Goal: Information Seeking & Learning: Learn about a topic

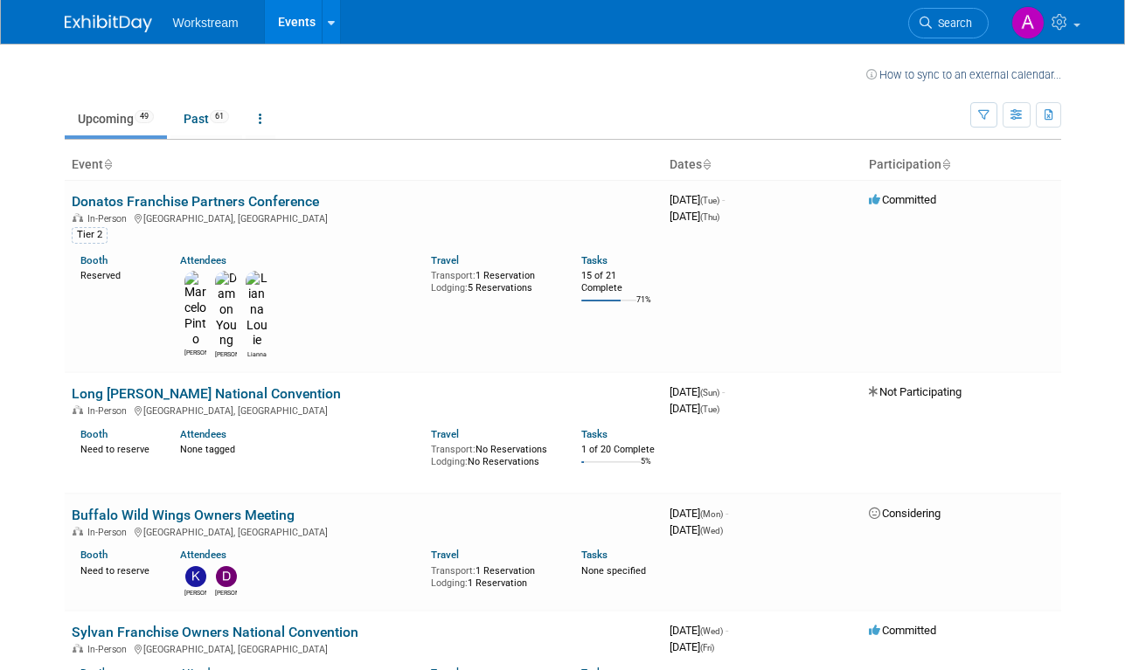
click at [100, 121] on link "Upcoming 49" at bounding box center [116, 118] width 102 height 33
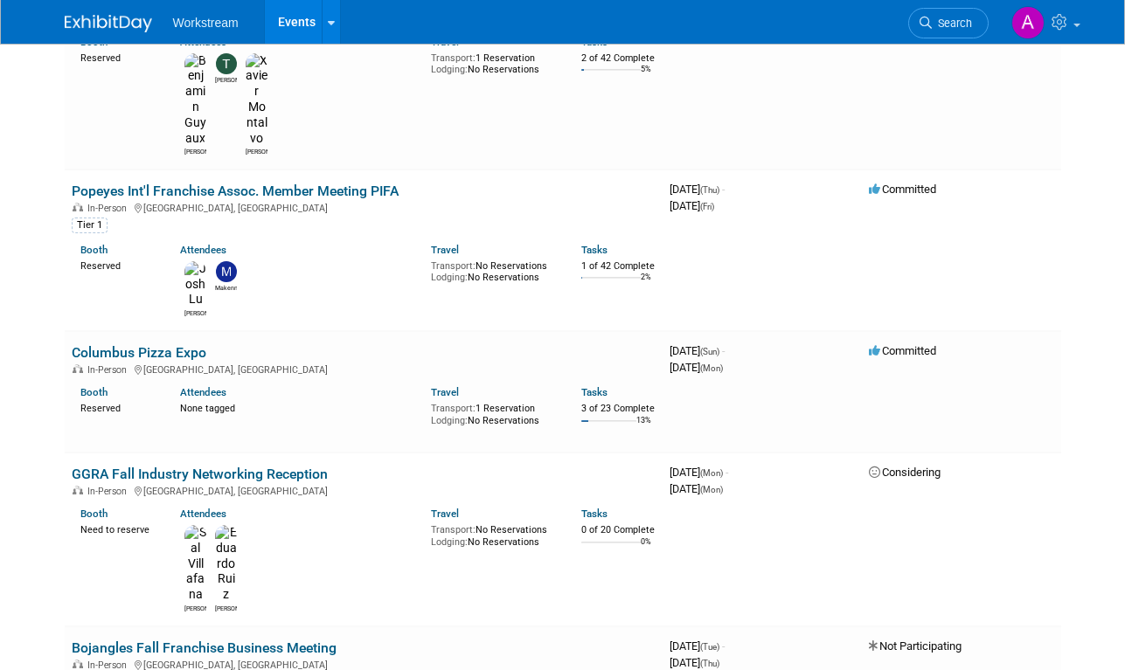
scroll to position [823, 0]
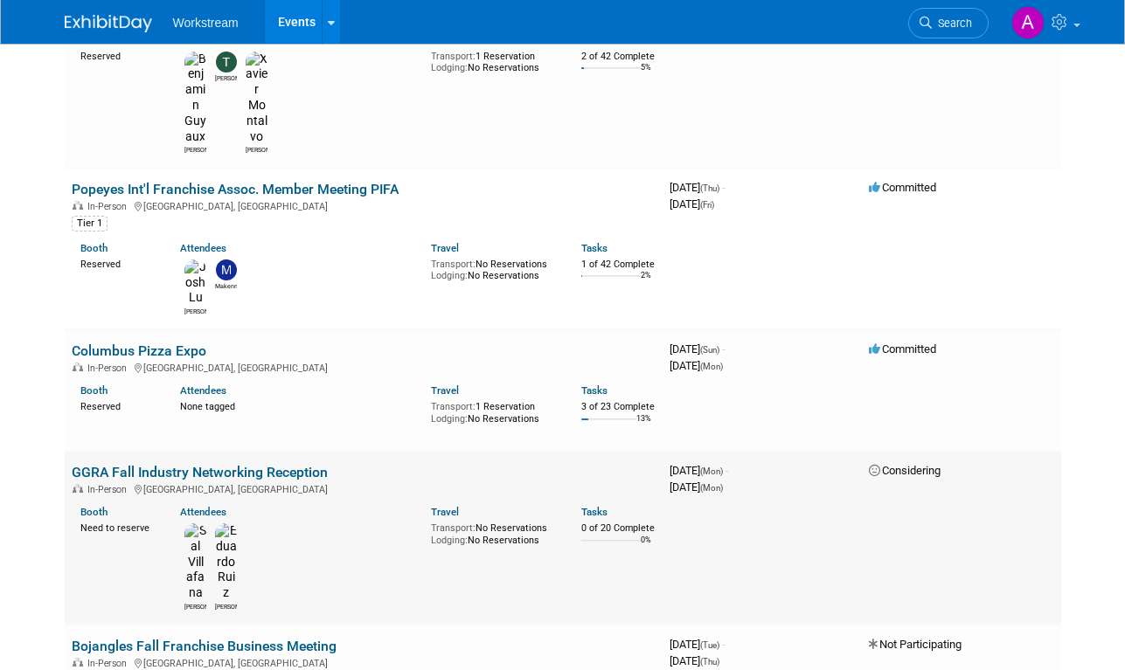
click at [382, 519] on div "Sal Eduardo" at bounding box center [292, 565] width 251 height 93
click at [242, 464] on link "GGRA Fall Industry Networking Reception" at bounding box center [200, 472] width 256 height 17
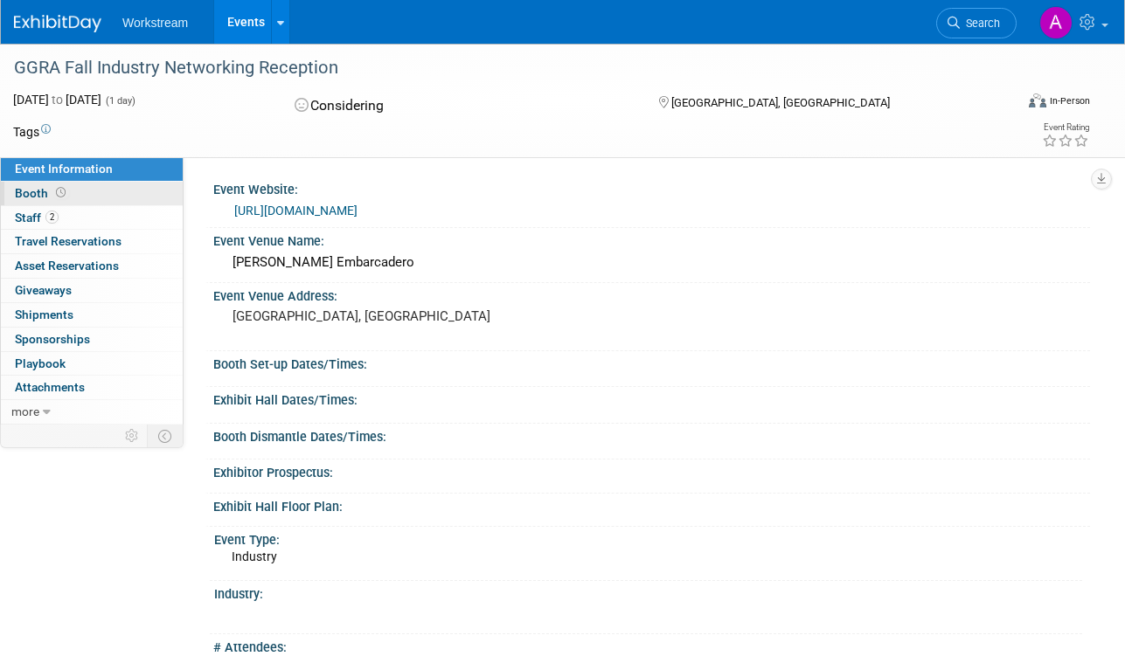
click at [109, 203] on link "Booth" at bounding box center [92, 194] width 182 height 24
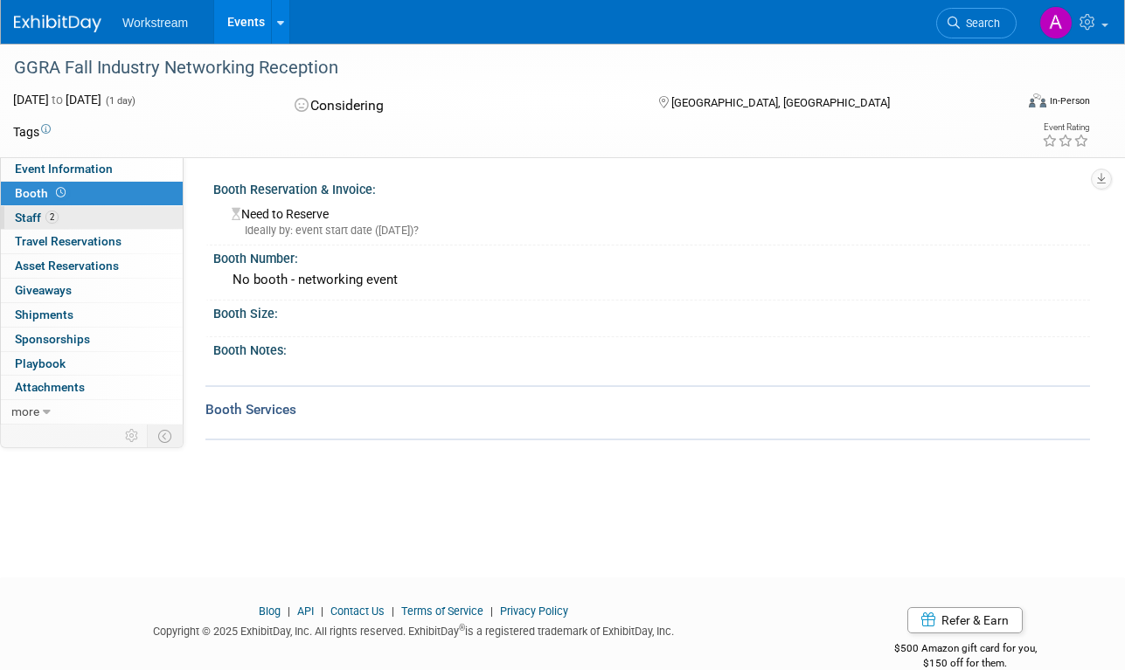
click at [86, 220] on link "2 Staff 2" at bounding box center [92, 218] width 182 height 24
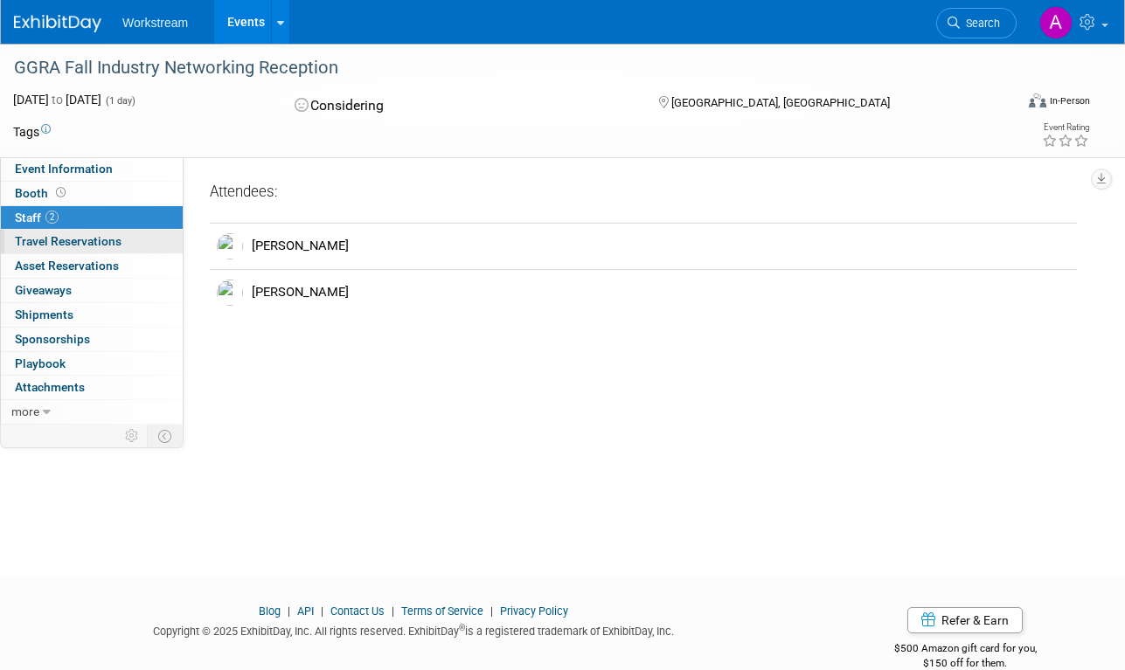
click at [94, 239] on span "Travel Reservations 0" at bounding box center [68, 241] width 107 height 14
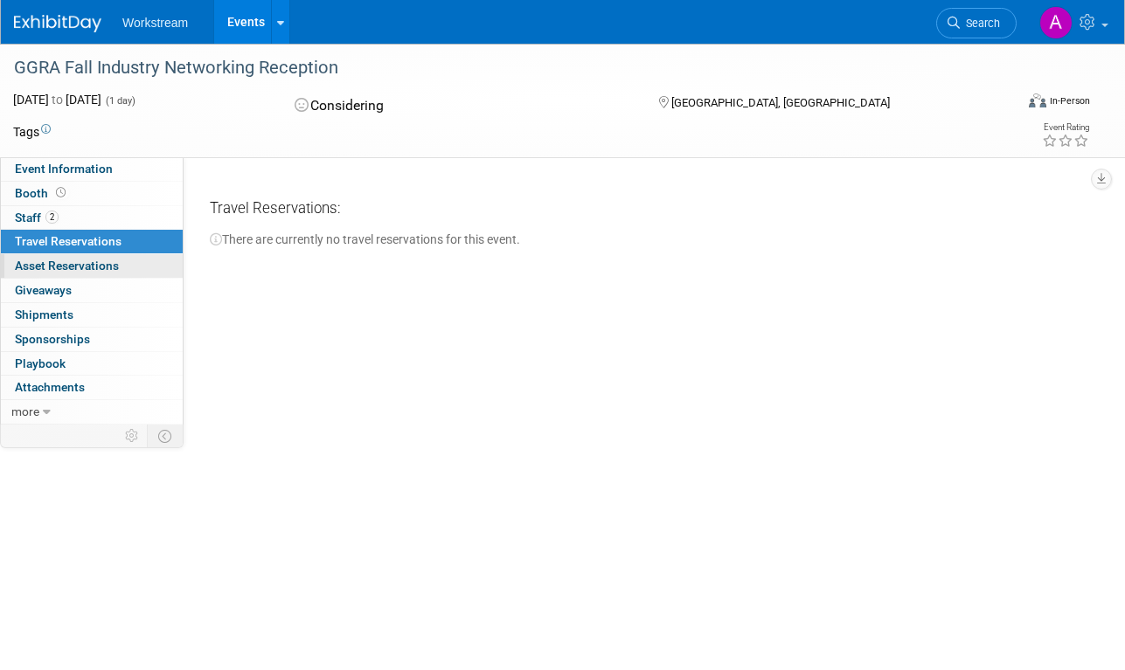
click at [100, 261] on span "Asset Reservations 0" at bounding box center [67, 266] width 104 height 14
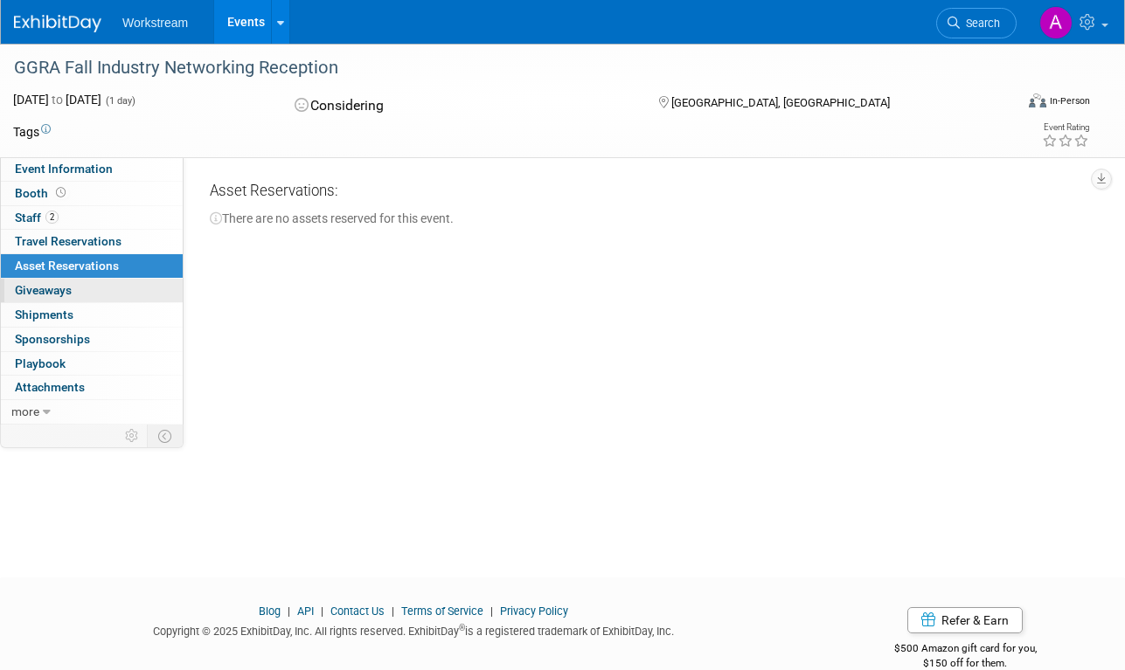
click at [109, 283] on link "0 Giveaways 0" at bounding box center [92, 291] width 182 height 24
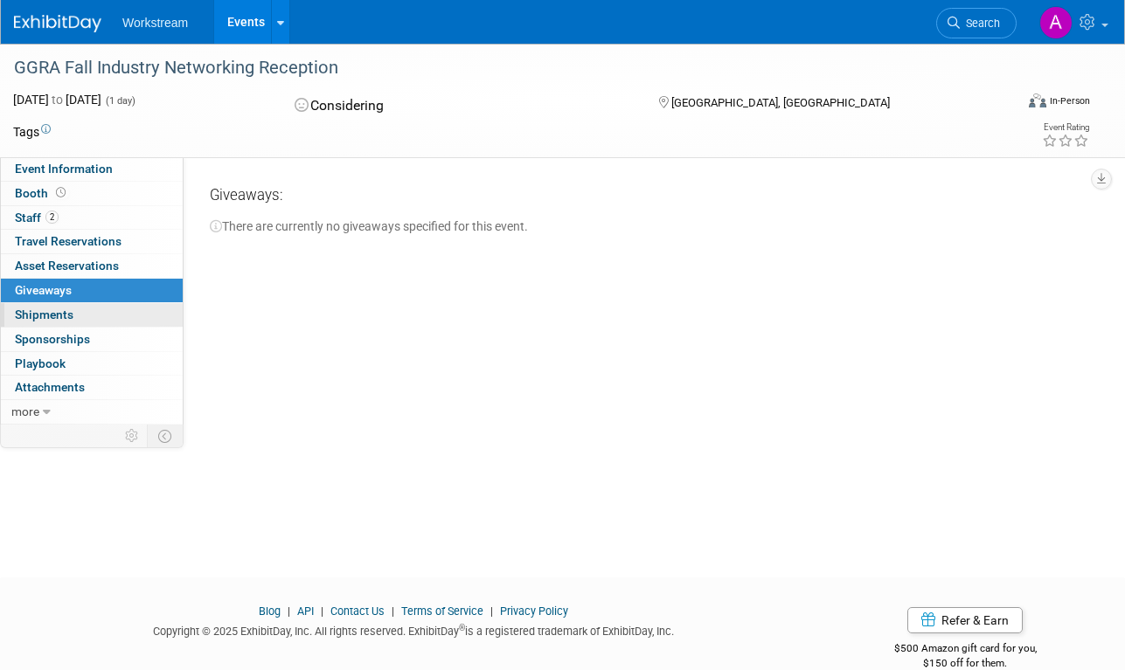
click at [111, 310] on link "0 Shipments 0" at bounding box center [92, 315] width 182 height 24
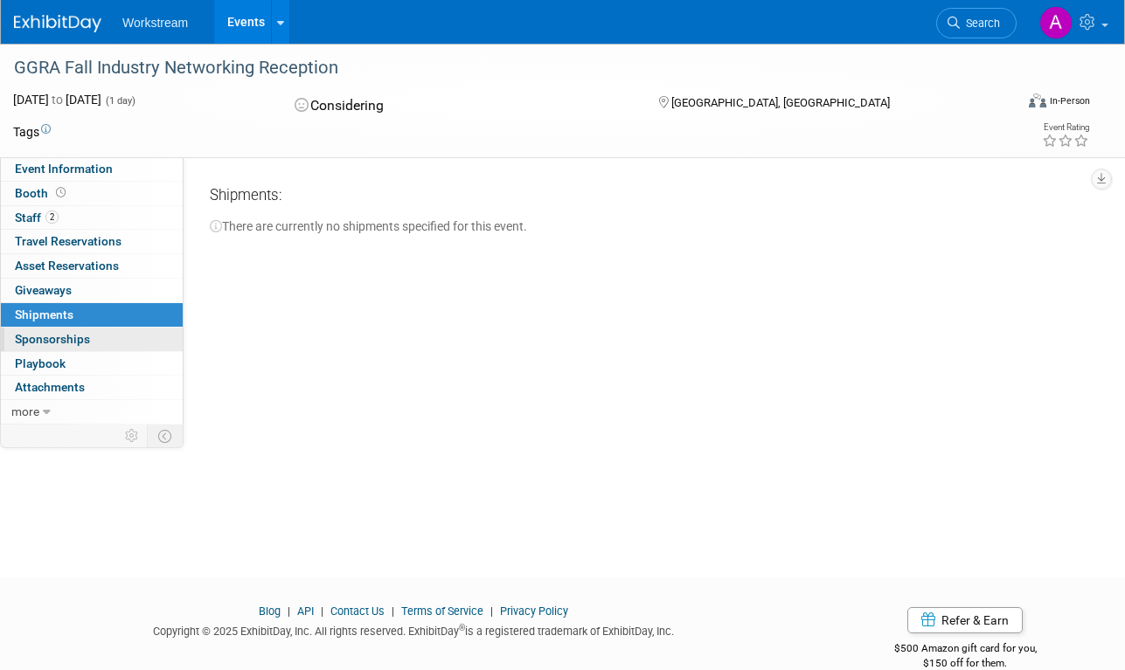
click at [106, 342] on link "0 Sponsorships 0" at bounding box center [92, 340] width 182 height 24
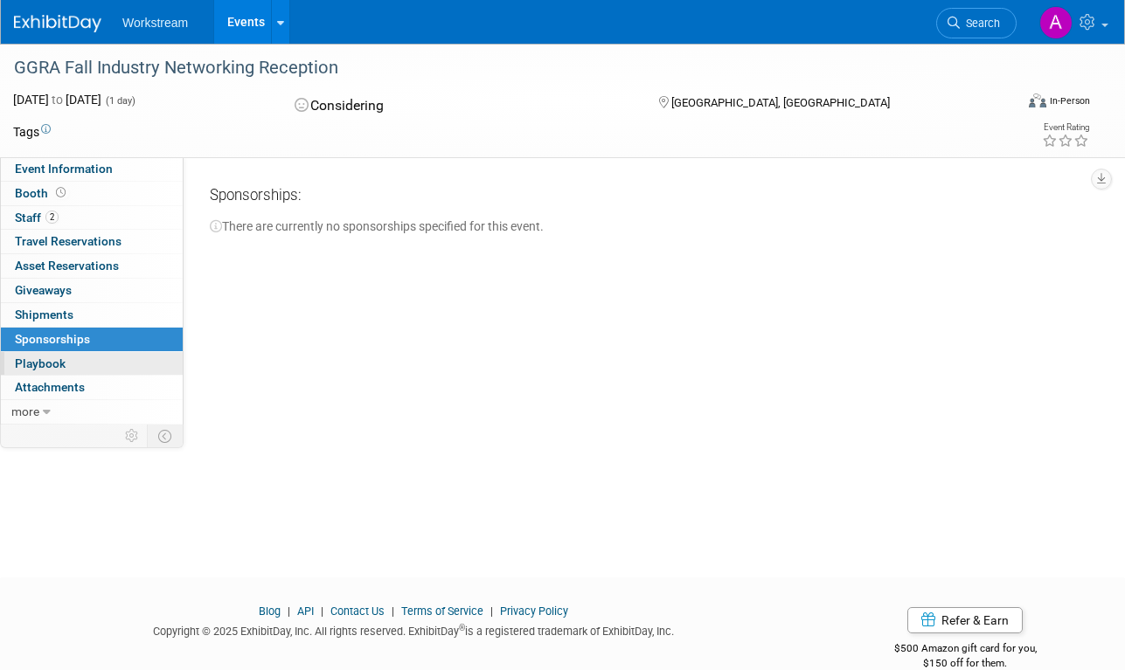
click at [110, 357] on link "0 Playbook 0" at bounding box center [92, 364] width 182 height 24
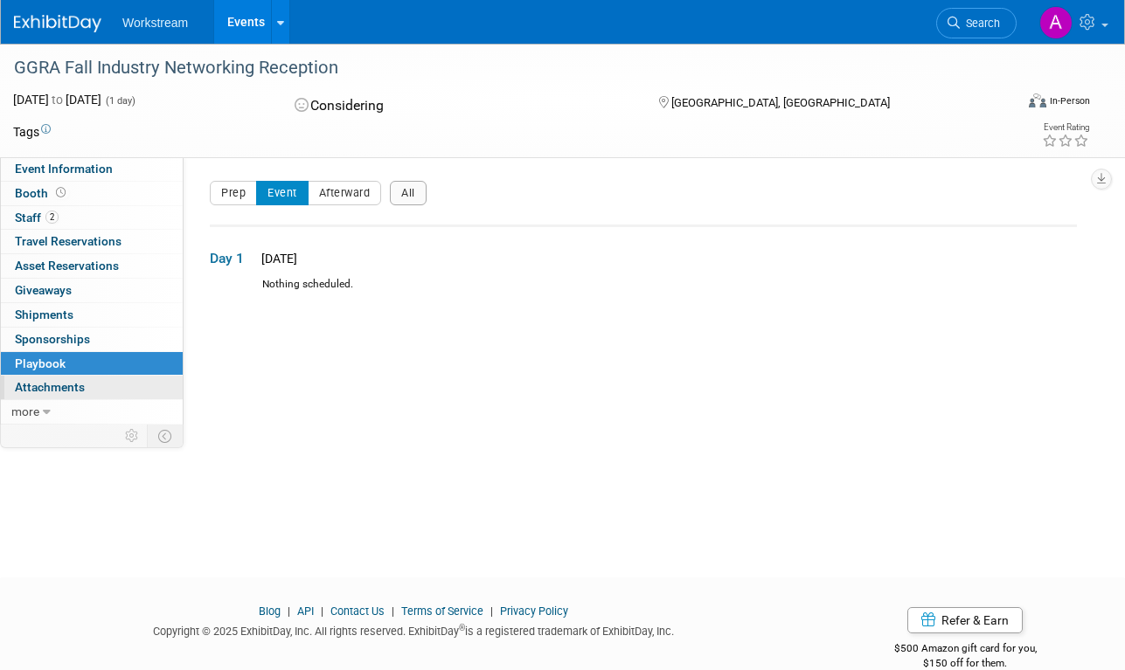
click at [114, 386] on link "0 Attachments 0" at bounding box center [92, 388] width 182 height 24
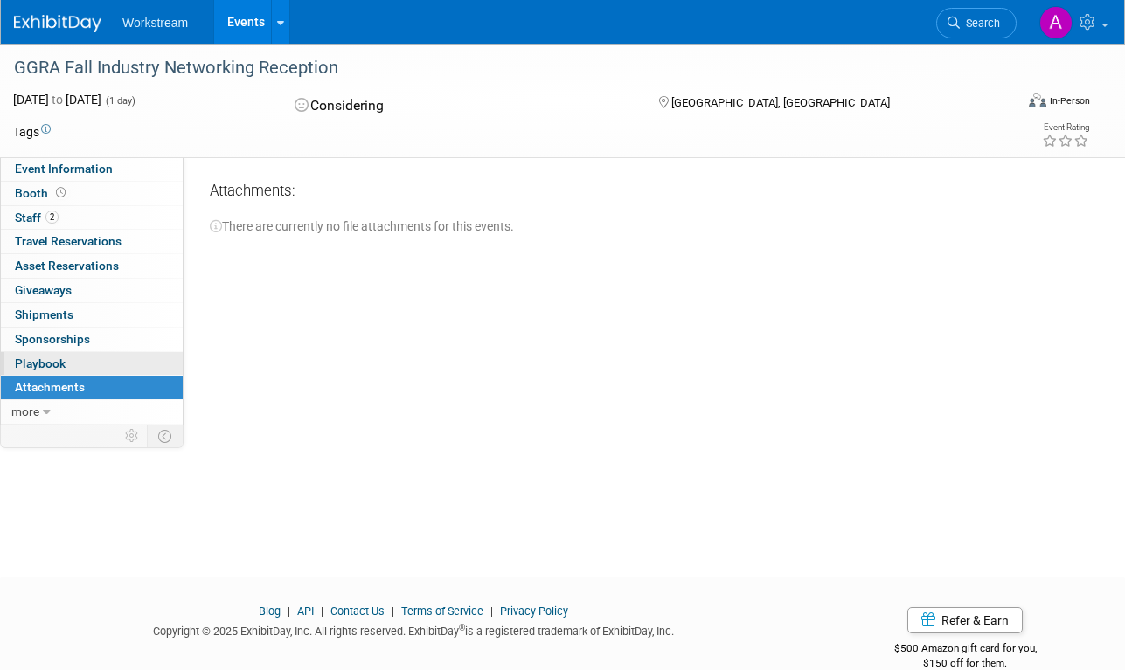
click at [123, 359] on link "0 Playbook 0" at bounding box center [92, 364] width 182 height 24
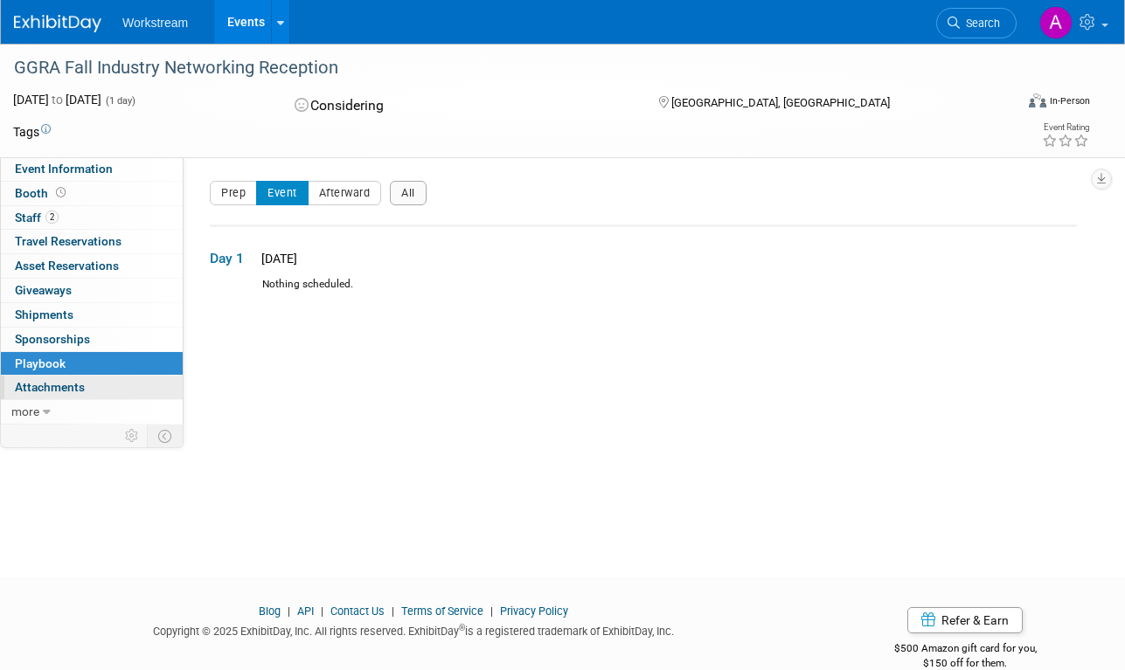
click at [145, 392] on link "0 Attachments 0" at bounding box center [92, 388] width 182 height 24
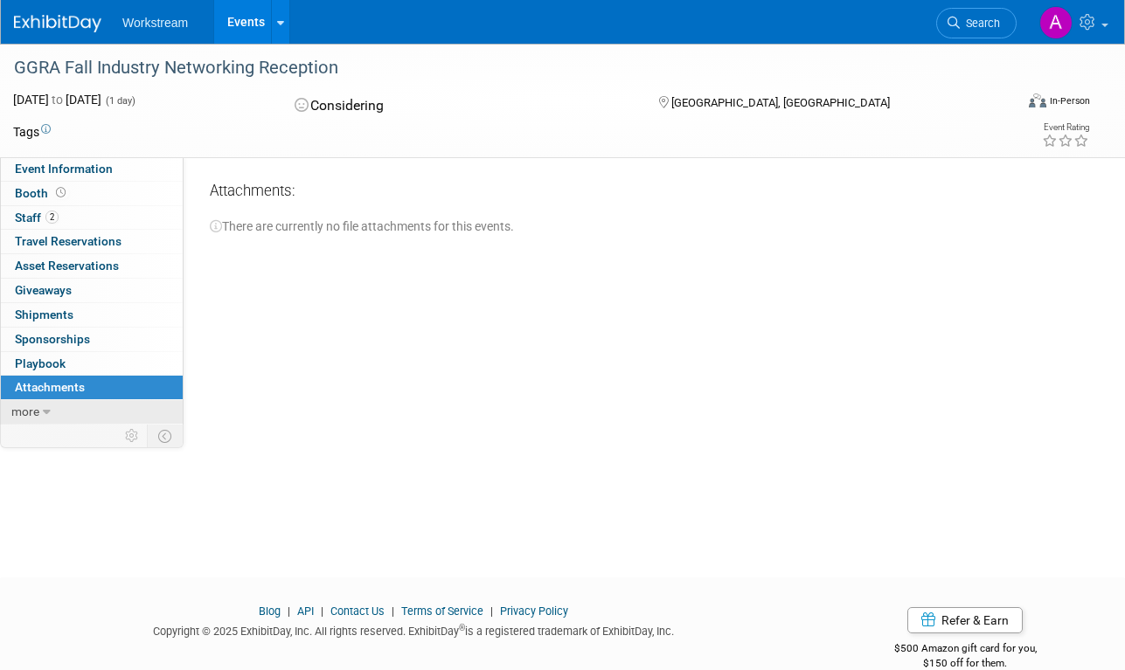
click at [126, 419] on link "more" at bounding box center [92, 412] width 182 height 24
click at [69, 430] on span "Event Binder (.pdf export)" at bounding box center [85, 436] width 140 height 14
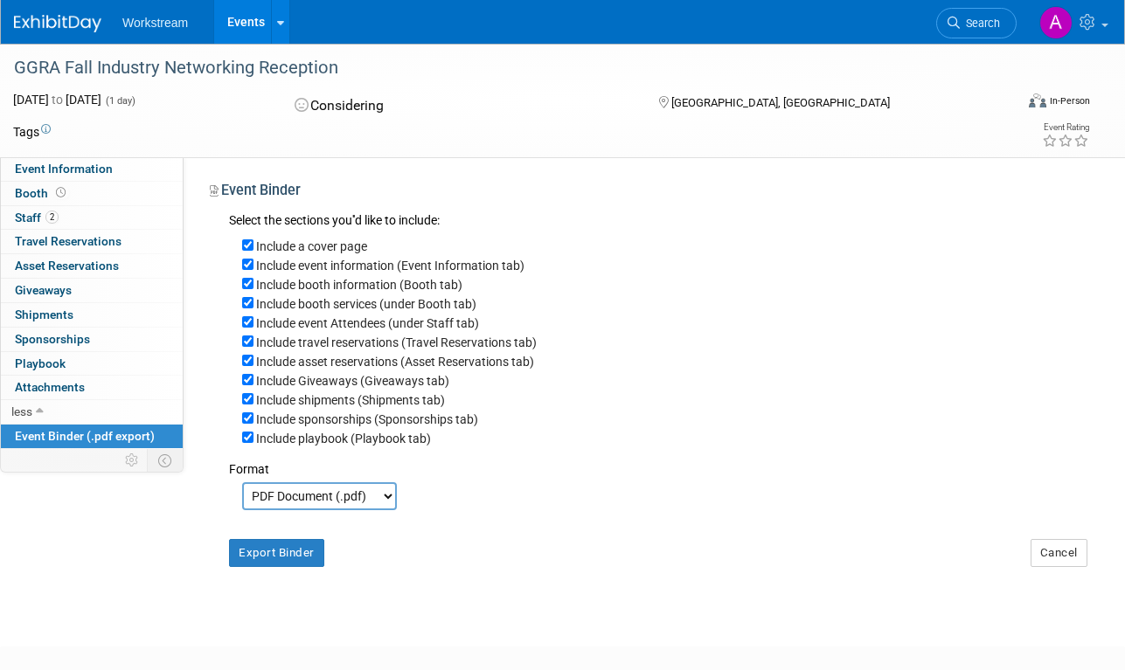
click at [296, 248] on label "Include a cover page" at bounding box center [311, 246] width 111 height 14
click at [253, 248] on input "Include a cover page" at bounding box center [247, 244] width 11 height 11
click at [296, 248] on label "Include a cover page" at bounding box center [311, 246] width 111 height 14
click at [253, 248] on input "Include a cover page" at bounding box center [247, 244] width 11 height 11
checkbox input "true"
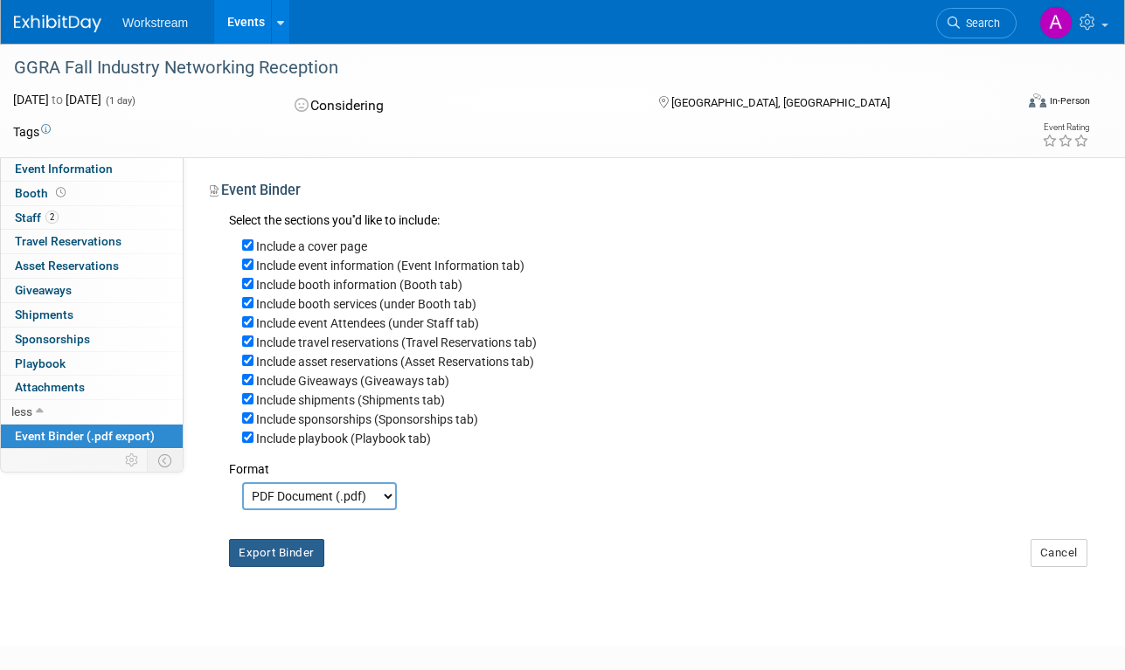
click at [299, 567] on button "Export Binder" at bounding box center [276, 553] width 95 height 28
click at [92, 172] on span "Event Information" at bounding box center [64, 169] width 98 height 14
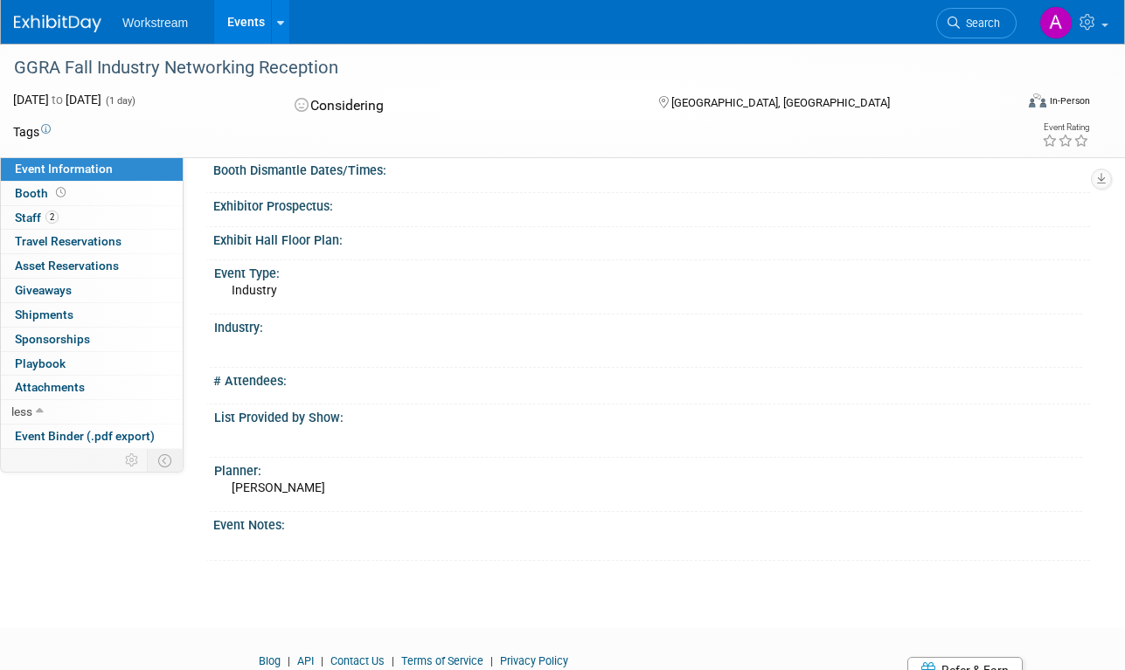
scroll to position [346, 0]
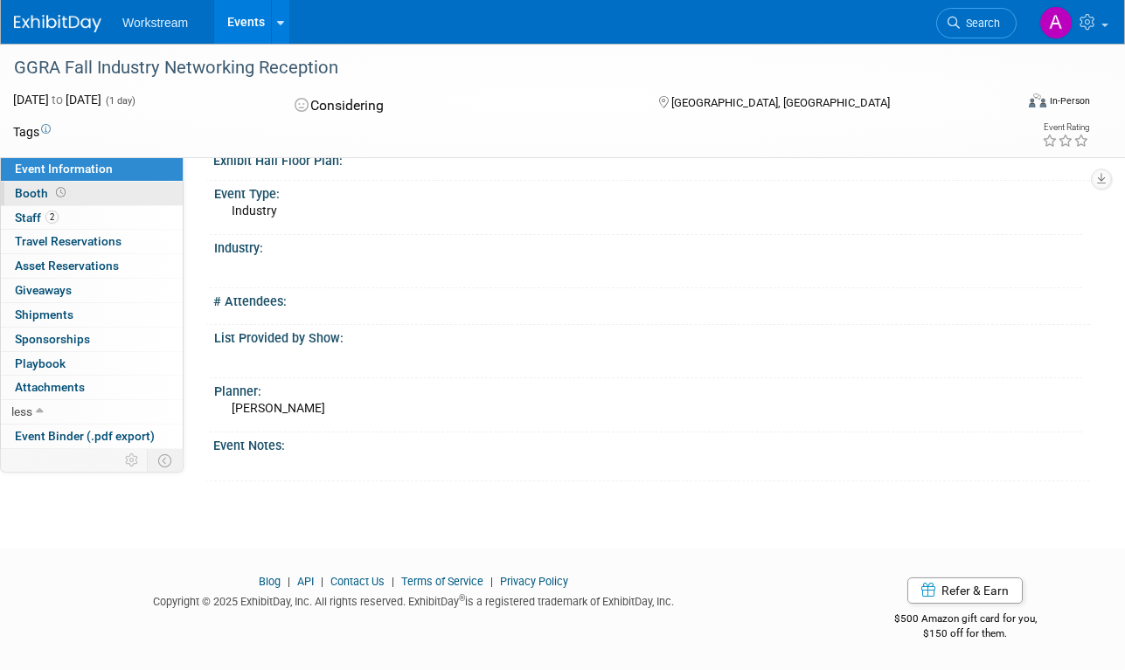
click at [78, 187] on link "Booth" at bounding box center [92, 194] width 182 height 24
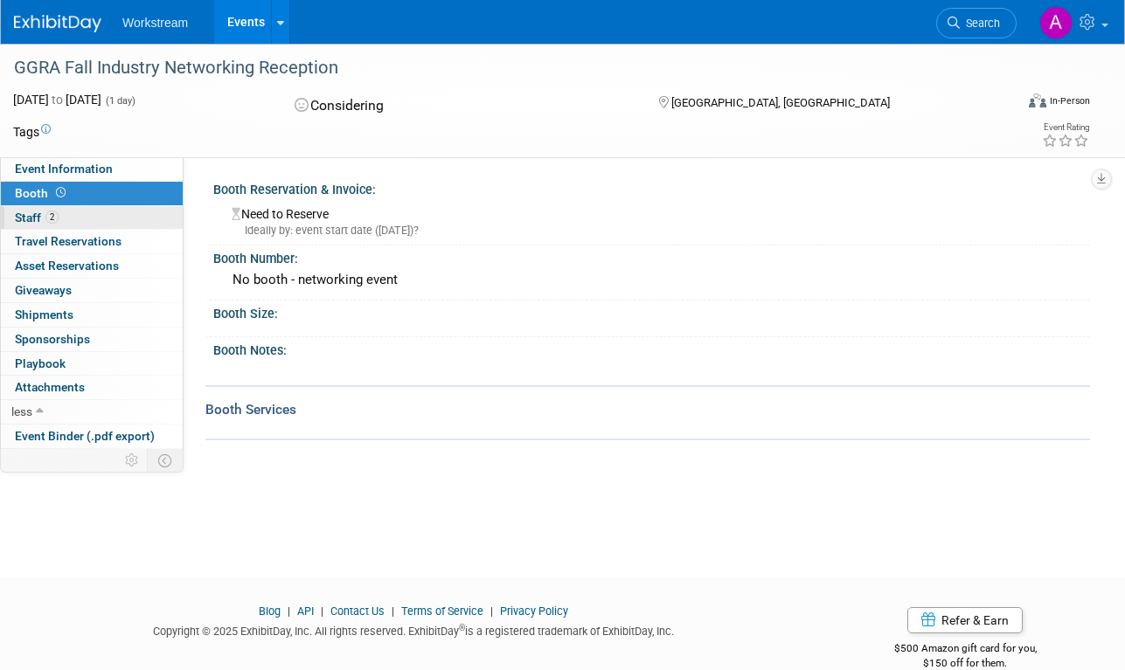
click at [90, 218] on link "2 Staff 2" at bounding box center [92, 218] width 182 height 24
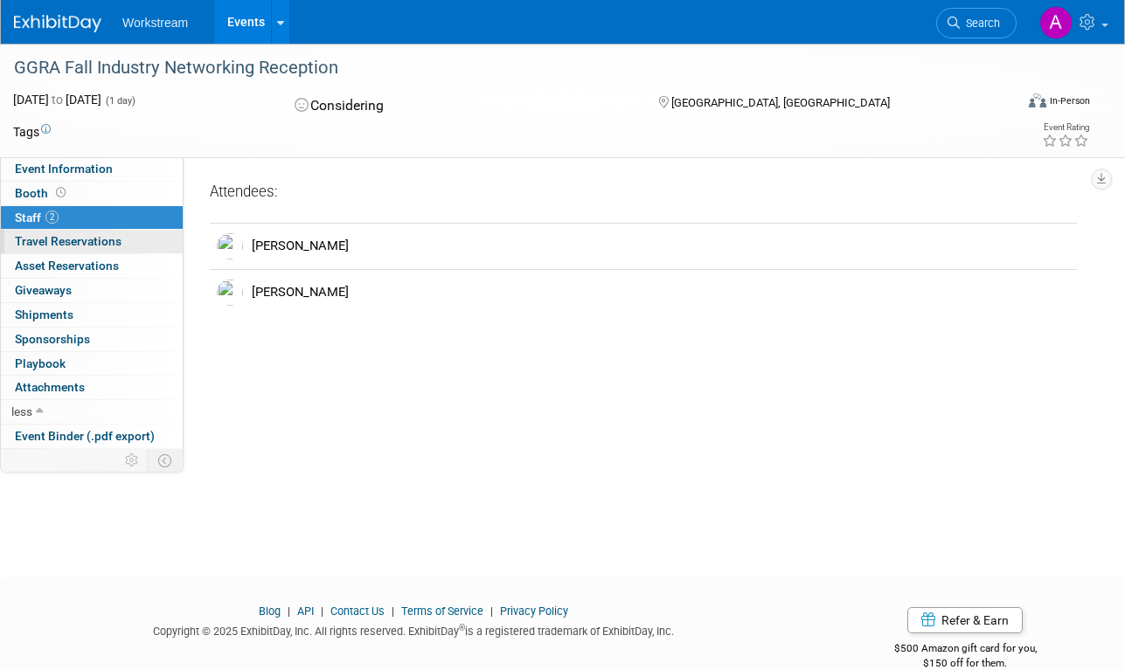
click at [131, 236] on link "0 Travel Reservations 0" at bounding box center [92, 242] width 182 height 24
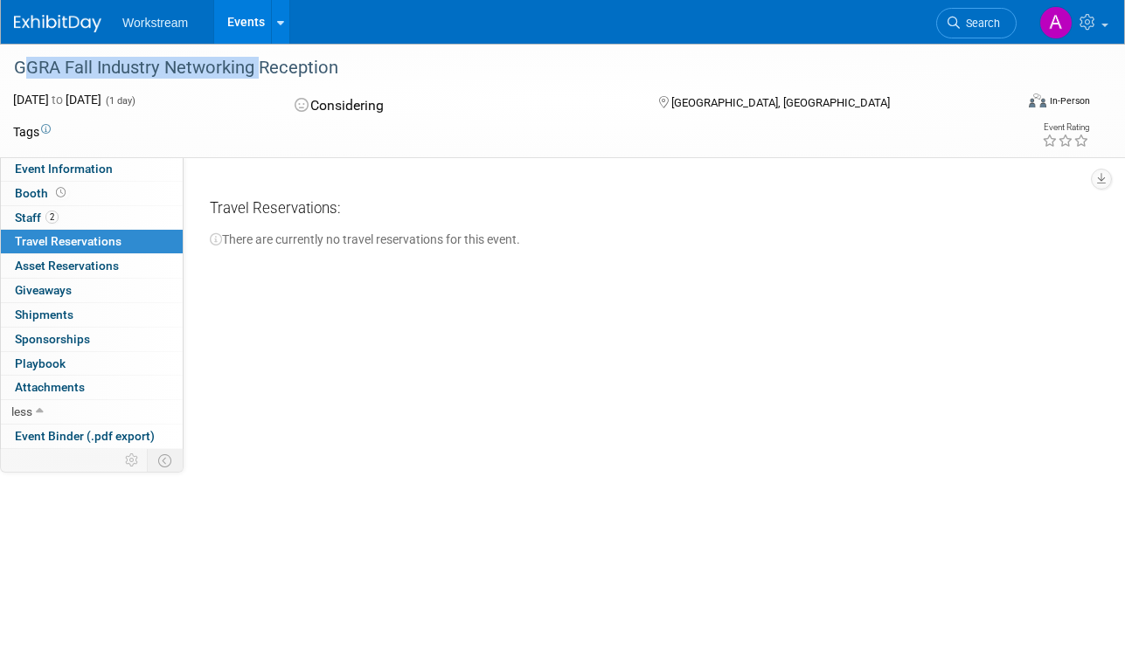
drag, startPoint x: 16, startPoint y: 66, endPoint x: 255, endPoint y: 62, distance: 239.5
click at [254, 62] on div "GGRA Fall Industry Networking Reception" at bounding box center [503, 67] width 990 height 31
copy div "GGRA Fall Industry Networking"
click at [68, 169] on span "Event Information" at bounding box center [64, 169] width 98 height 14
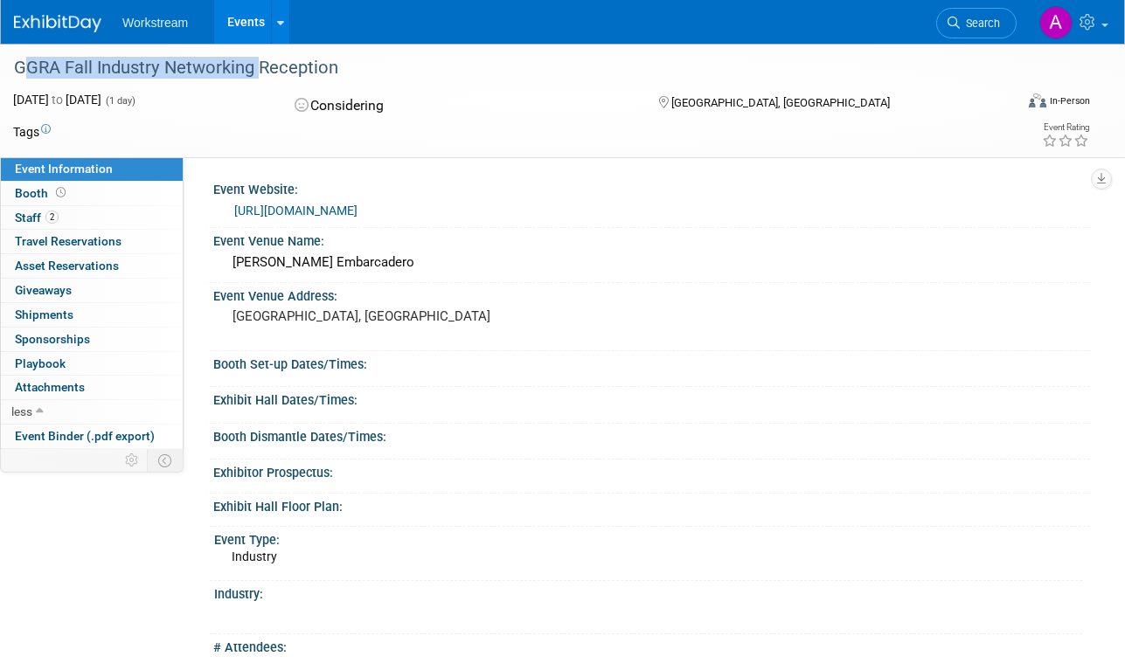
click at [352, 211] on link "https://ggra.org/events/fall-industry-networking-reception/" at bounding box center [295, 211] width 123 height 14
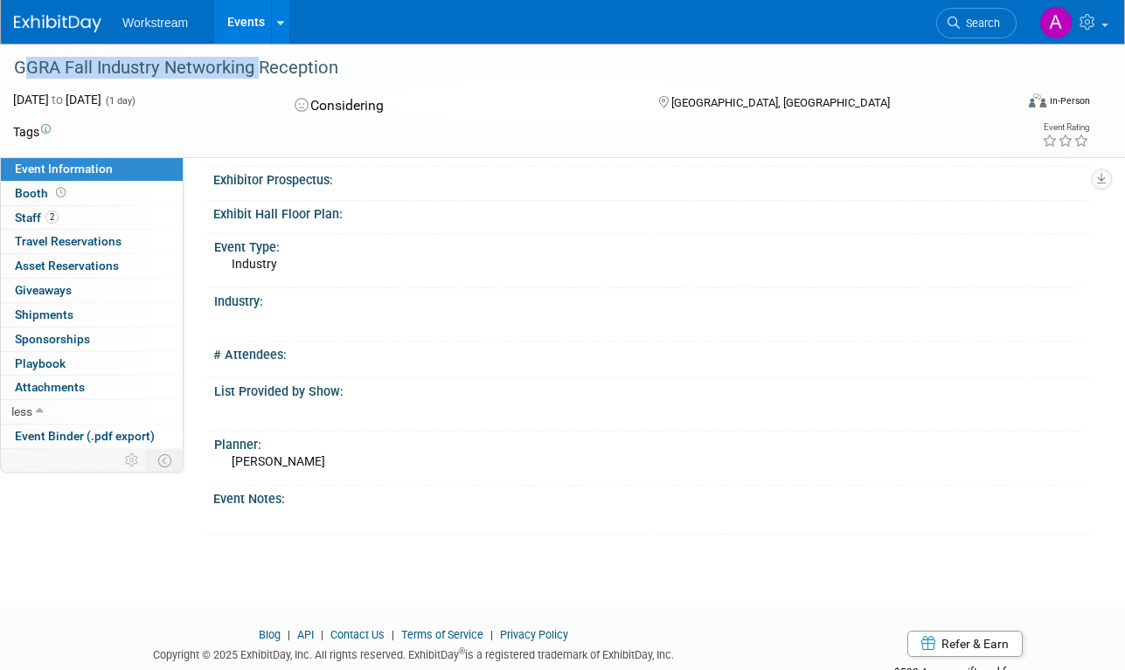
scroll to position [298, 0]
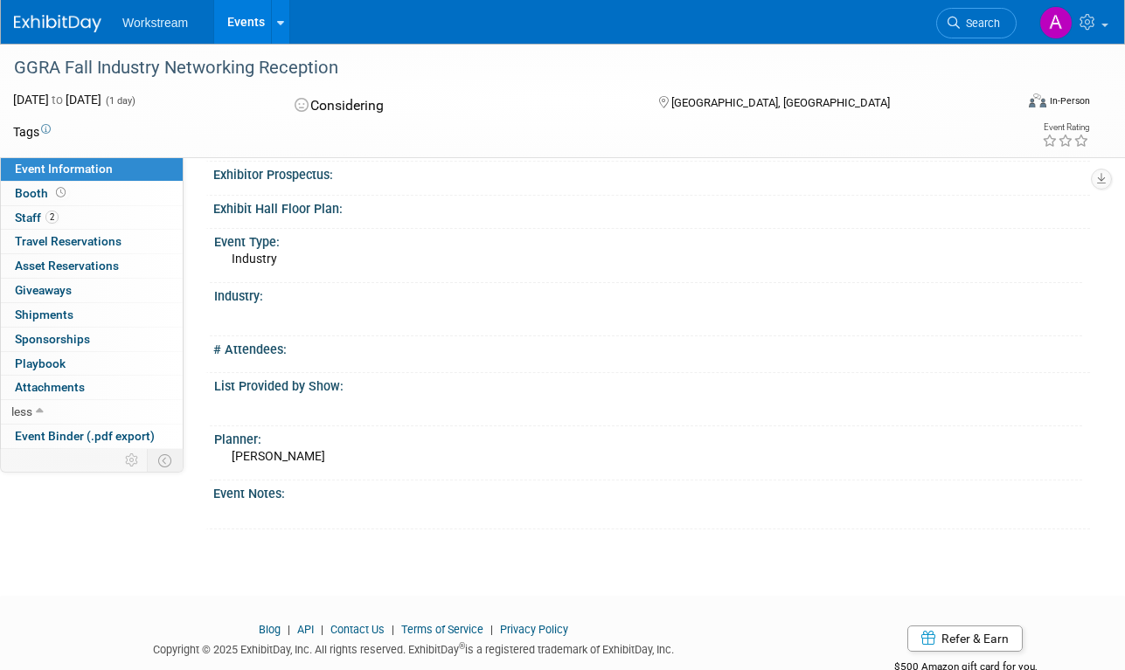
click at [276, 266] on div "Industry" at bounding box center [657, 264] width 850 height 28
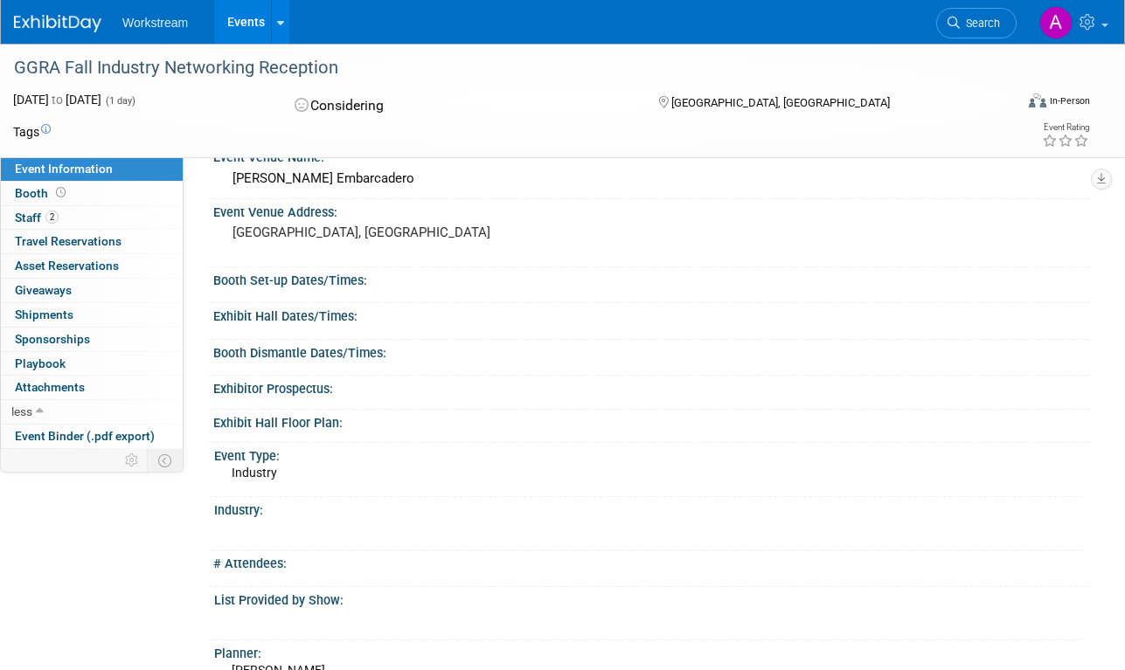
scroll to position [0, 0]
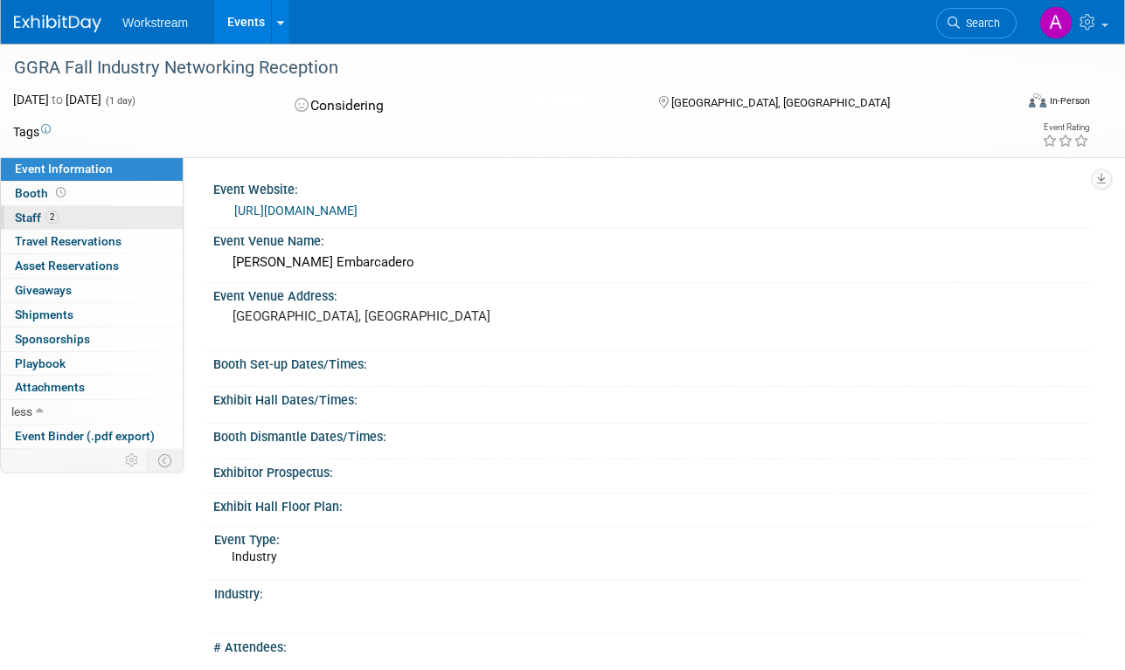
click at [94, 221] on link "2 Staff 2" at bounding box center [92, 218] width 182 height 24
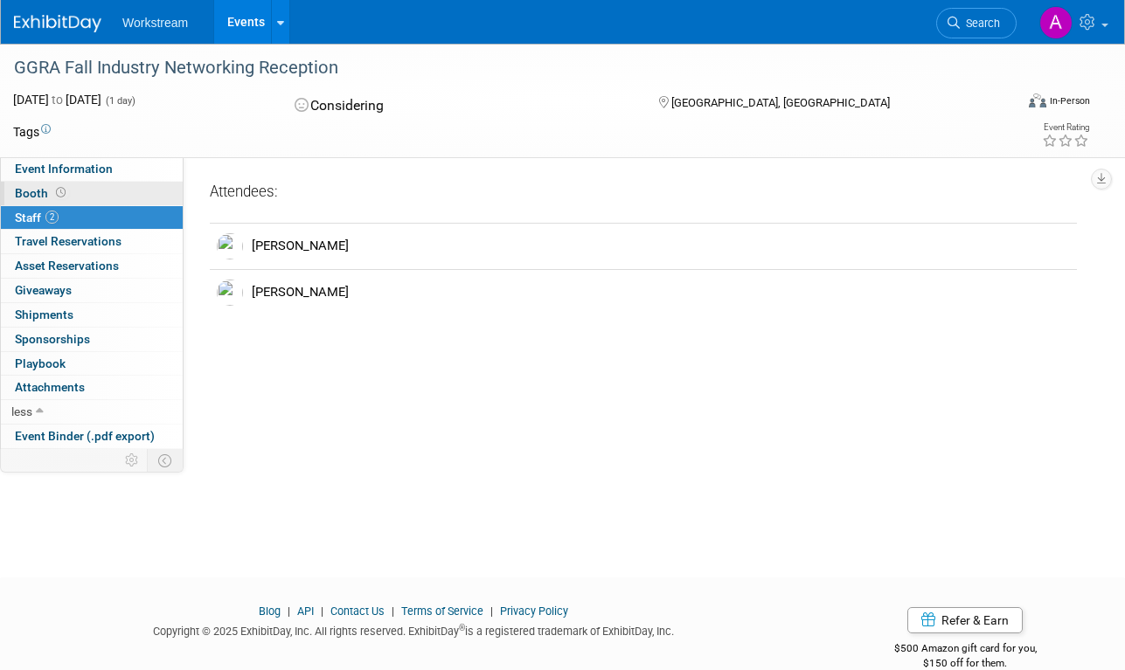
click at [104, 199] on link "Booth" at bounding box center [92, 194] width 182 height 24
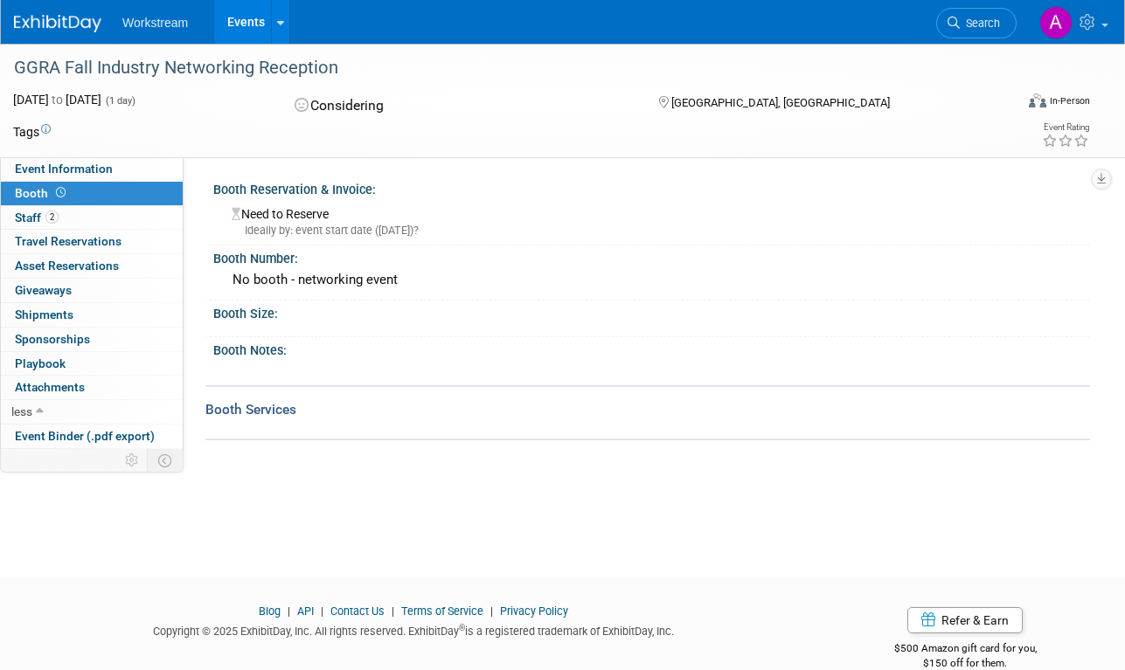
click at [116, 180] on div "Event Information Event Info" at bounding box center [92, 169] width 182 height 24
click at [121, 171] on link "Event Information" at bounding box center [92, 169] width 182 height 24
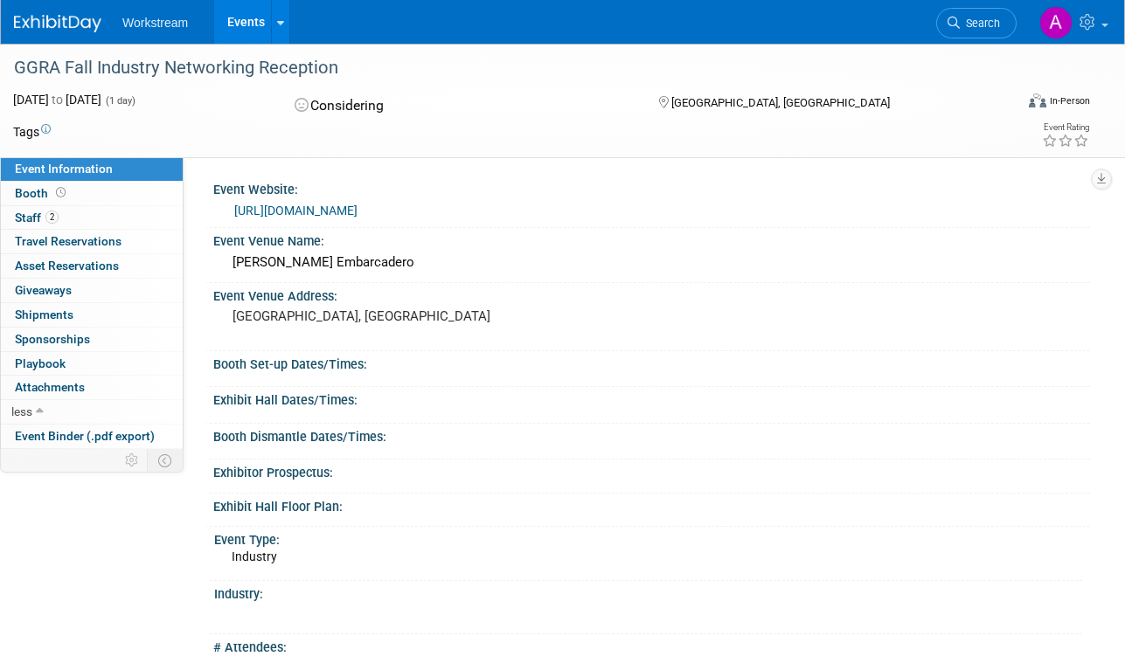
click at [211, 73] on div "GGRA Fall Industry Networking Reception" at bounding box center [503, 67] width 990 height 31
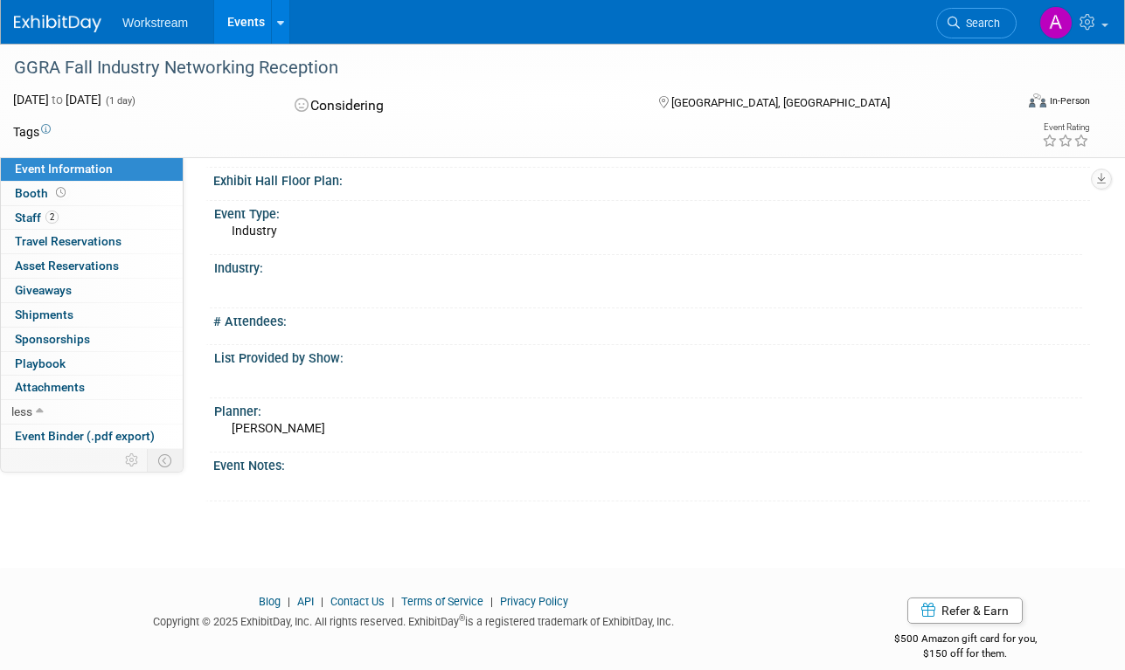
scroll to position [346, 0]
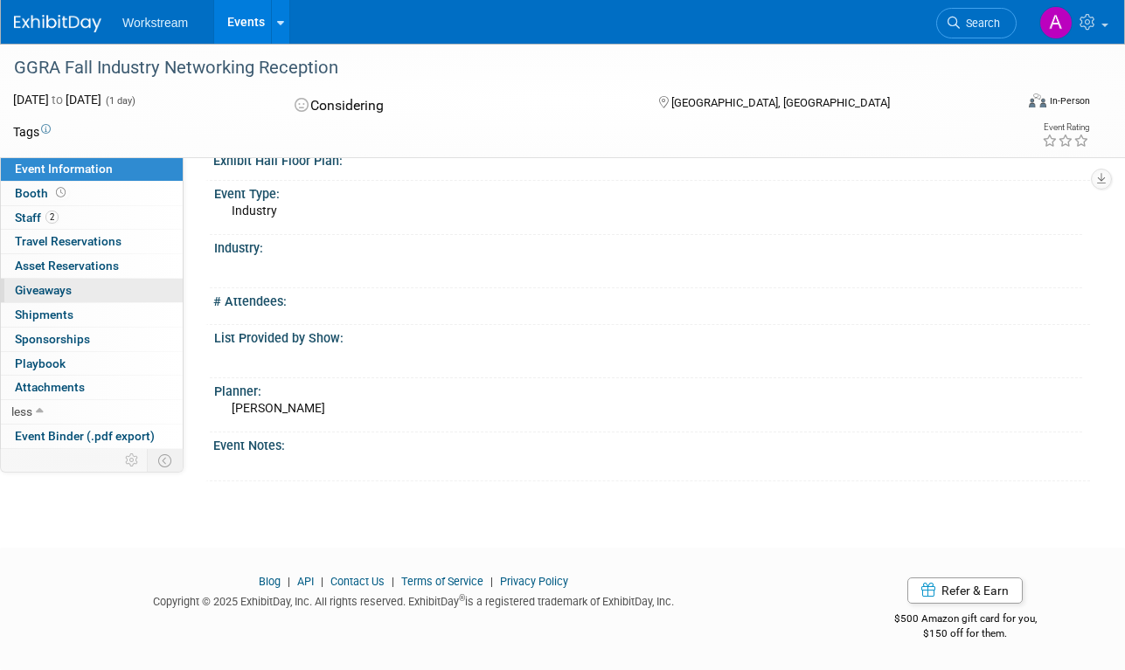
click at [72, 300] on link "0 Giveaways 0" at bounding box center [92, 291] width 182 height 24
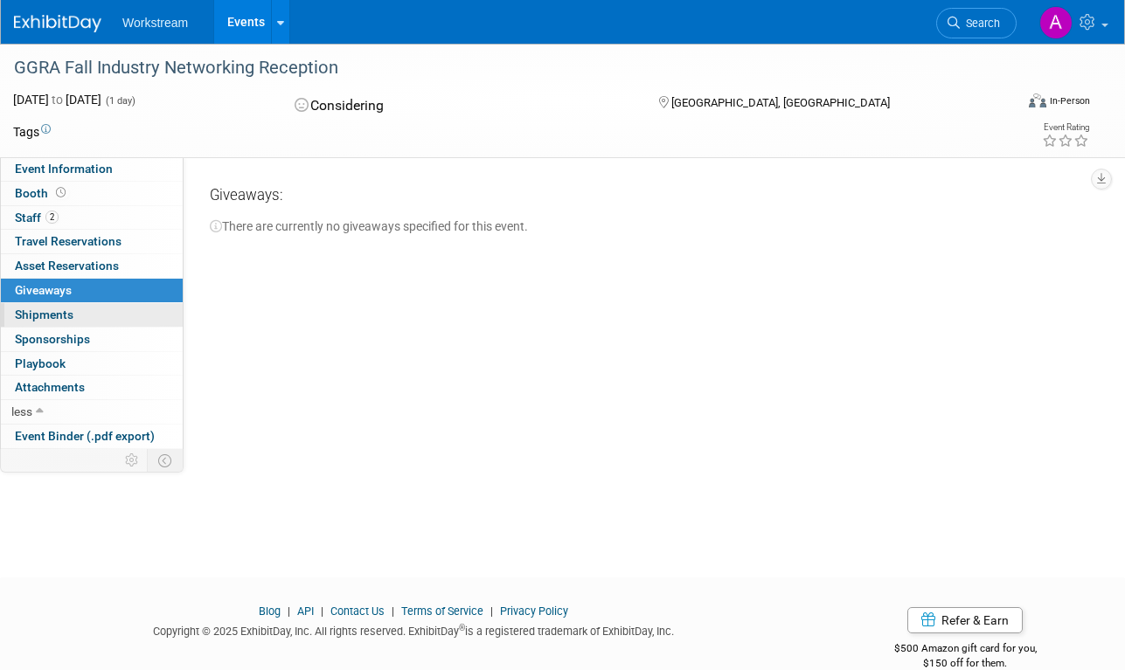
click at [82, 309] on link "0 Shipments 0" at bounding box center [92, 315] width 182 height 24
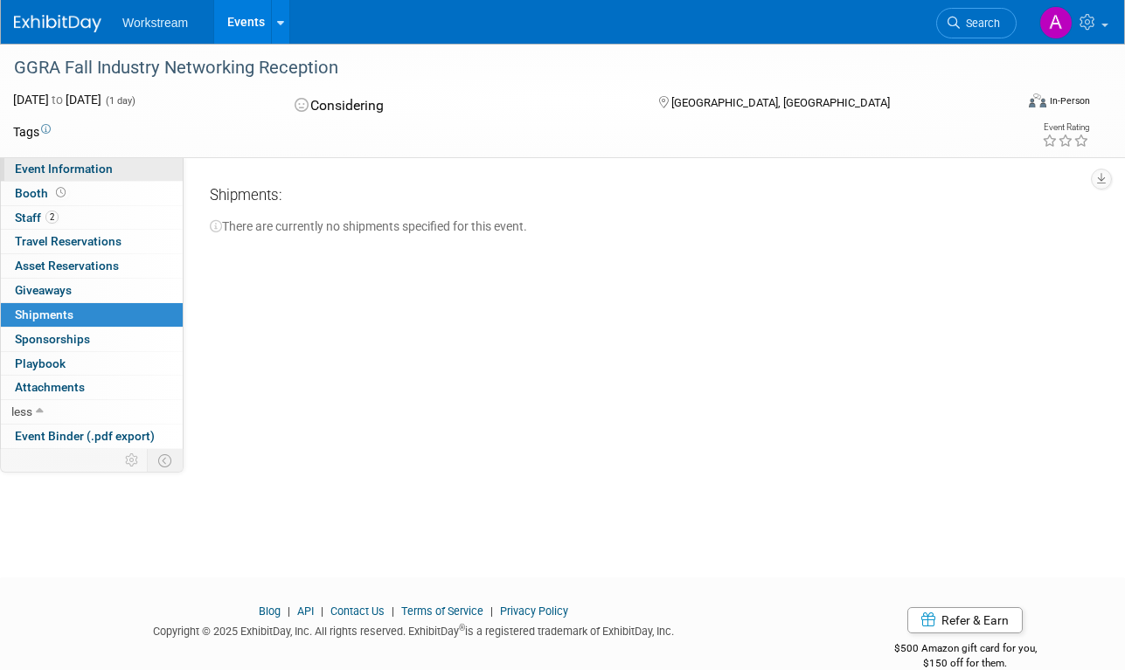
click at [73, 179] on link "Event Information" at bounding box center [92, 169] width 182 height 24
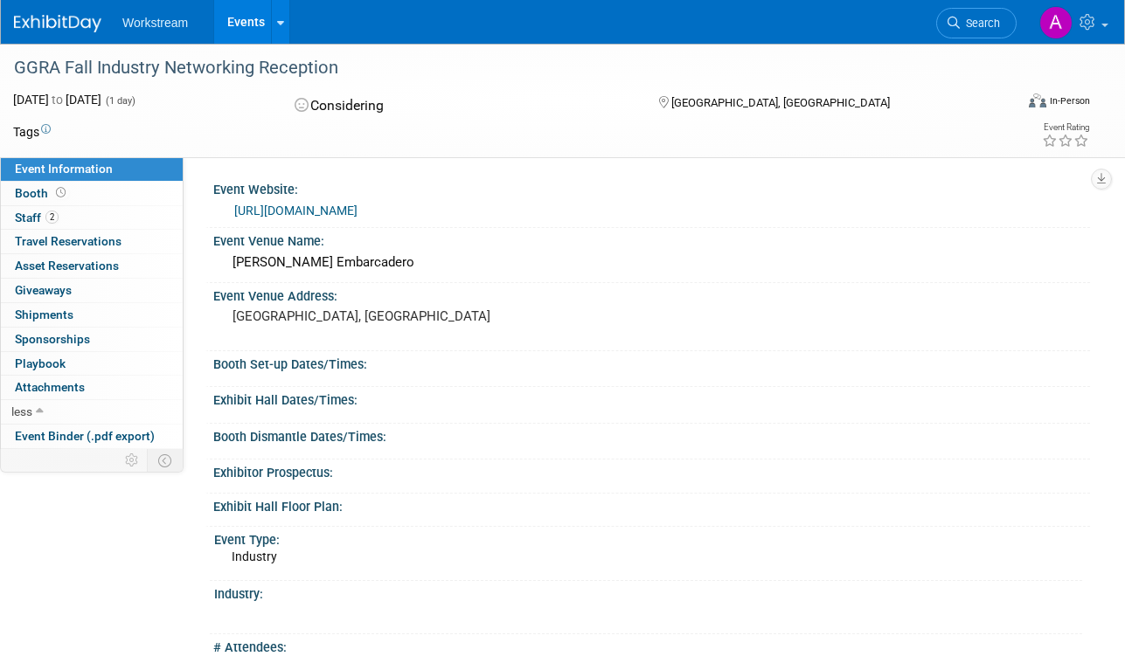
click at [275, 211] on link "https://ggra.org/events/fall-industry-networking-reception/" at bounding box center [295, 211] width 123 height 14
click at [85, 193] on link "Booth" at bounding box center [92, 194] width 182 height 24
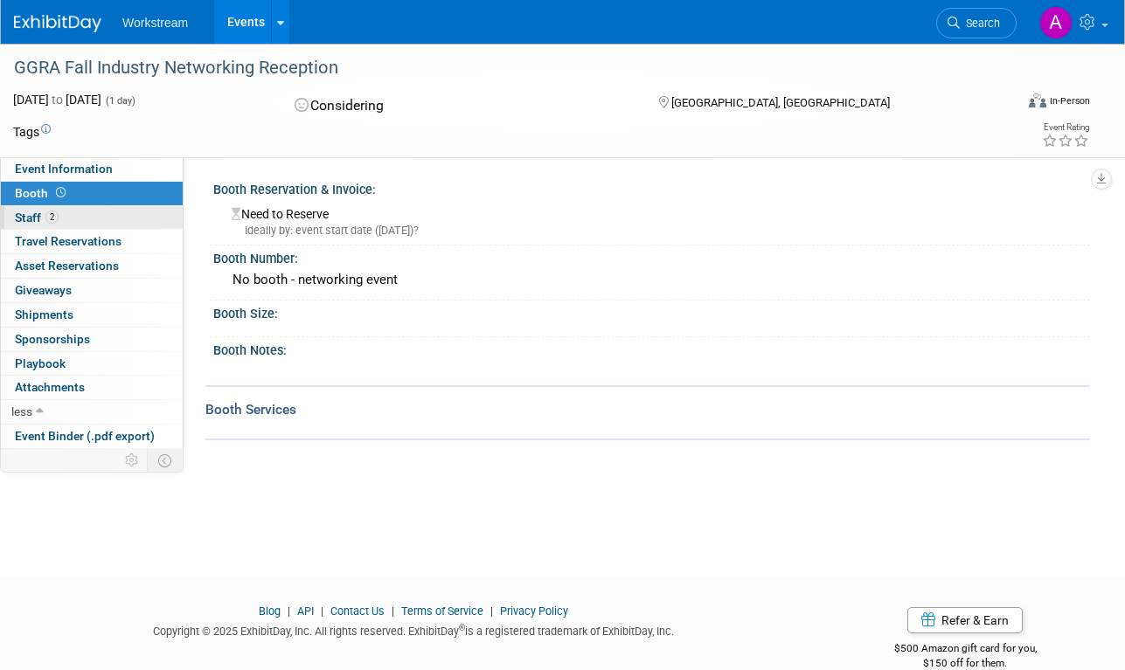
click at [83, 213] on link "2 Staff 2" at bounding box center [92, 218] width 182 height 24
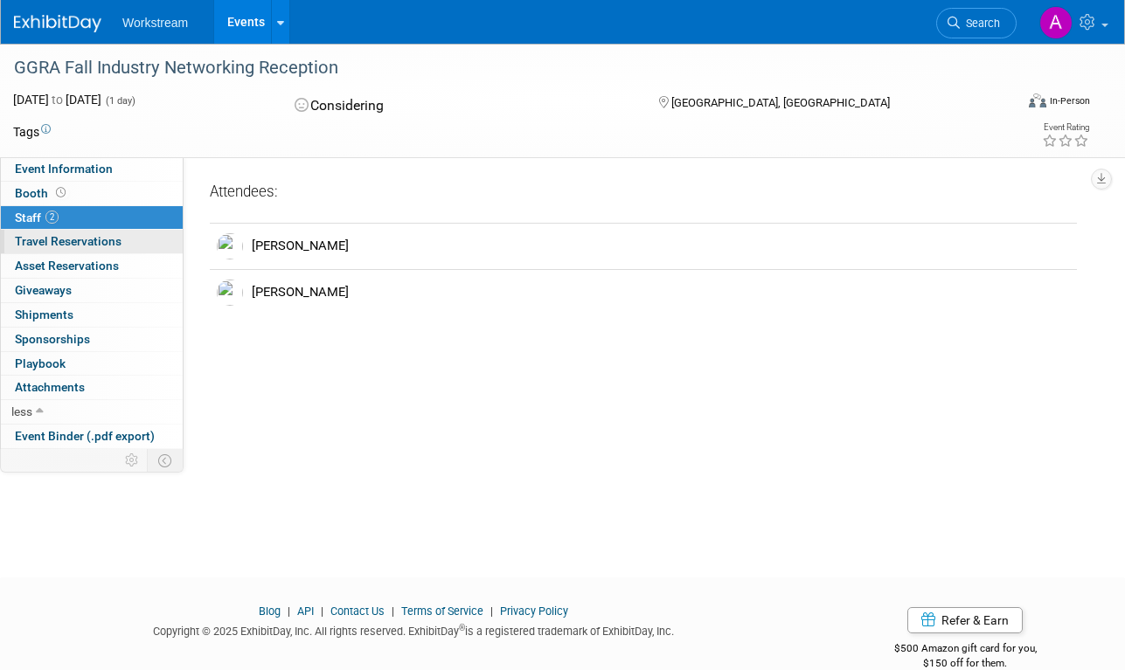
click at [130, 236] on link "0 Travel Reservations 0" at bounding box center [92, 242] width 182 height 24
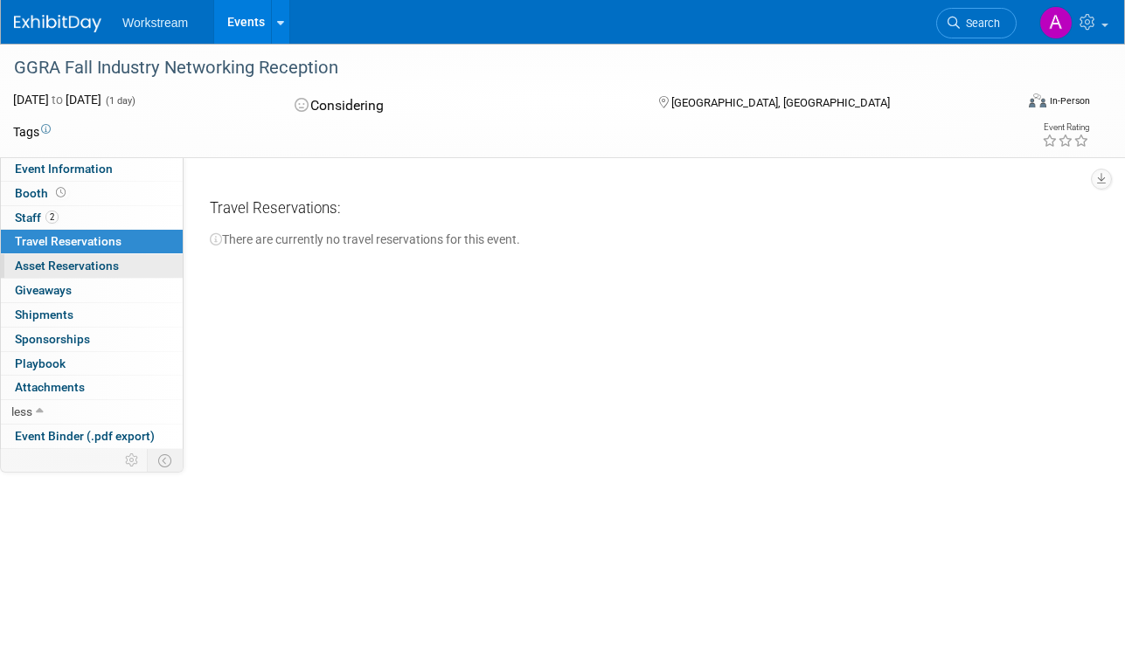
click at [137, 260] on link "0 Asset Reservations 0" at bounding box center [92, 266] width 182 height 24
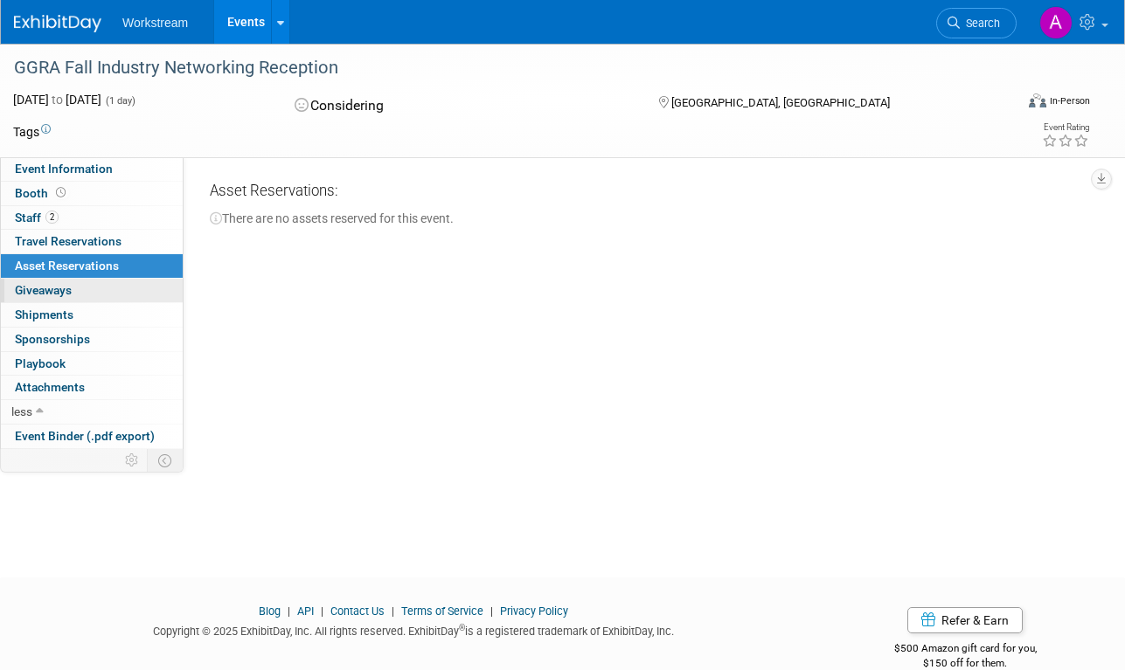
click at [127, 288] on link "0 Giveaways 0" at bounding box center [92, 291] width 182 height 24
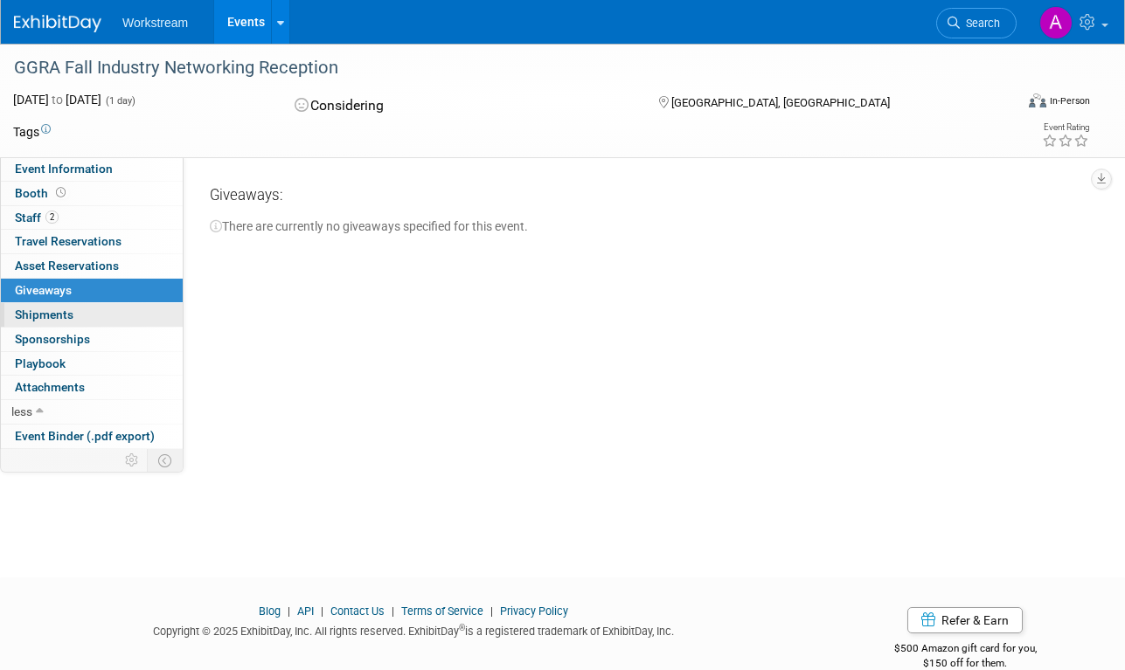
click at [121, 316] on link "0 Shipments 0" at bounding box center [92, 315] width 182 height 24
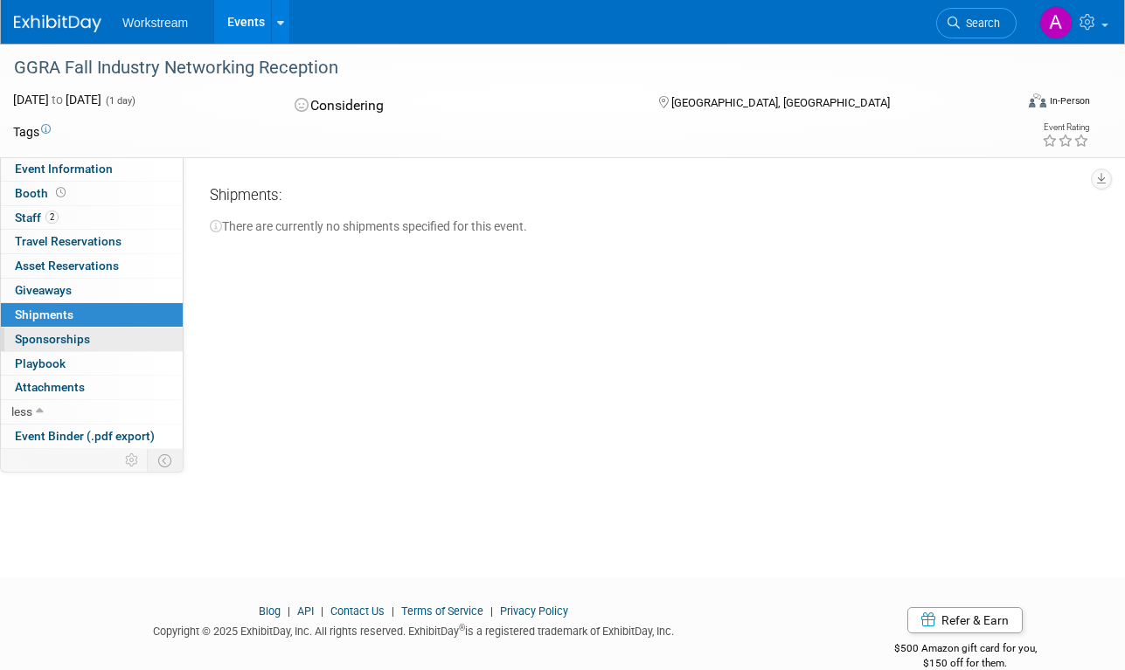
click at [115, 343] on link "0 Sponsorships 0" at bounding box center [92, 340] width 182 height 24
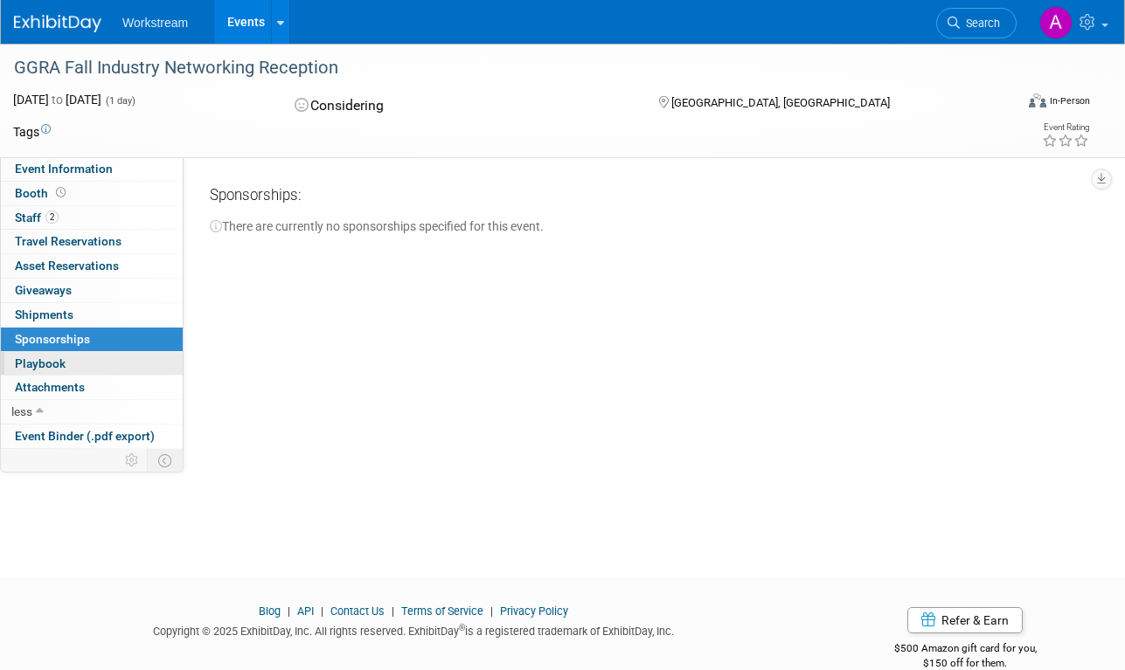
click at [115, 362] on link "0 Playbook 0" at bounding box center [92, 364] width 182 height 24
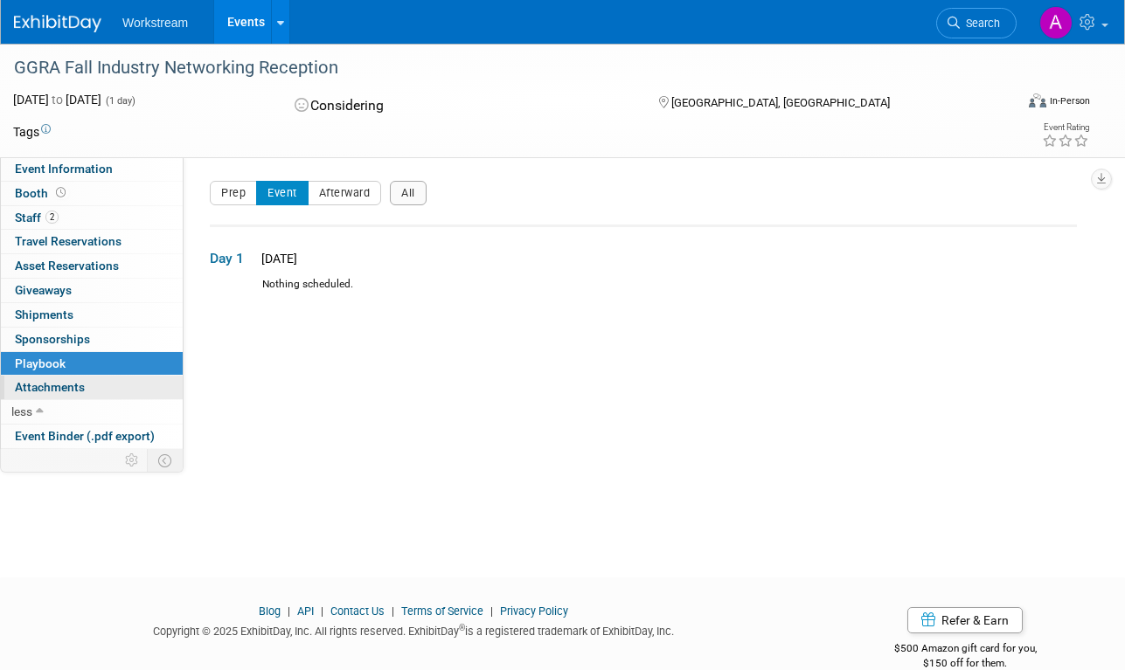
click at [111, 379] on link "0 Attachments 0" at bounding box center [92, 388] width 182 height 24
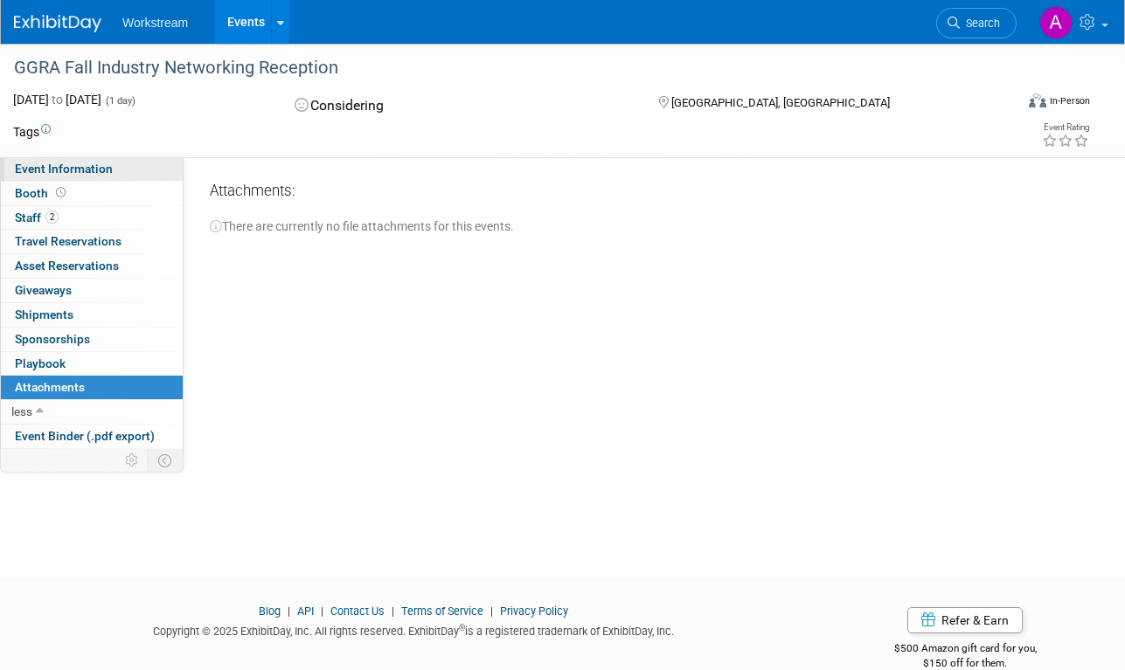
click at [119, 175] on link "Event Information" at bounding box center [92, 169] width 182 height 24
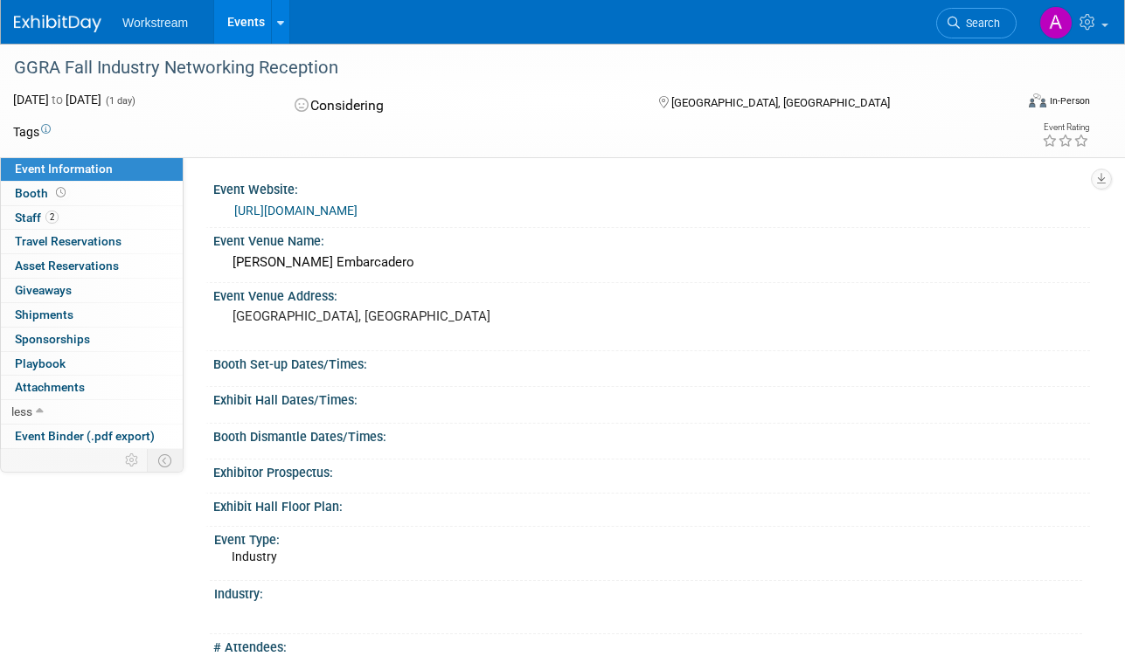
click at [261, 321] on pre "[GEOGRAPHIC_DATA], [GEOGRAPHIC_DATA]" at bounding box center [395, 316] width 327 height 16
click at [261, 315] on pre "[GEOGRAPHIC_DATA], [GEOGRAPHIC_DATA]" at bounding box center [395, 316] width 327 height 16
click at [262, 281] on div "Event Venue Name: Perry's Embarcadero" at bounding box center [647, 255] width 884 height 55
click at [262, 297] on div "Event Venue Address:" at bounding box center [651, 294] width 876 height 22
click at [301, 329] on div "[GEOGRAPHIC_DATA], [GEOGRAPHIC_DATA]" at bounding box center [395, 324] width 339 height 40
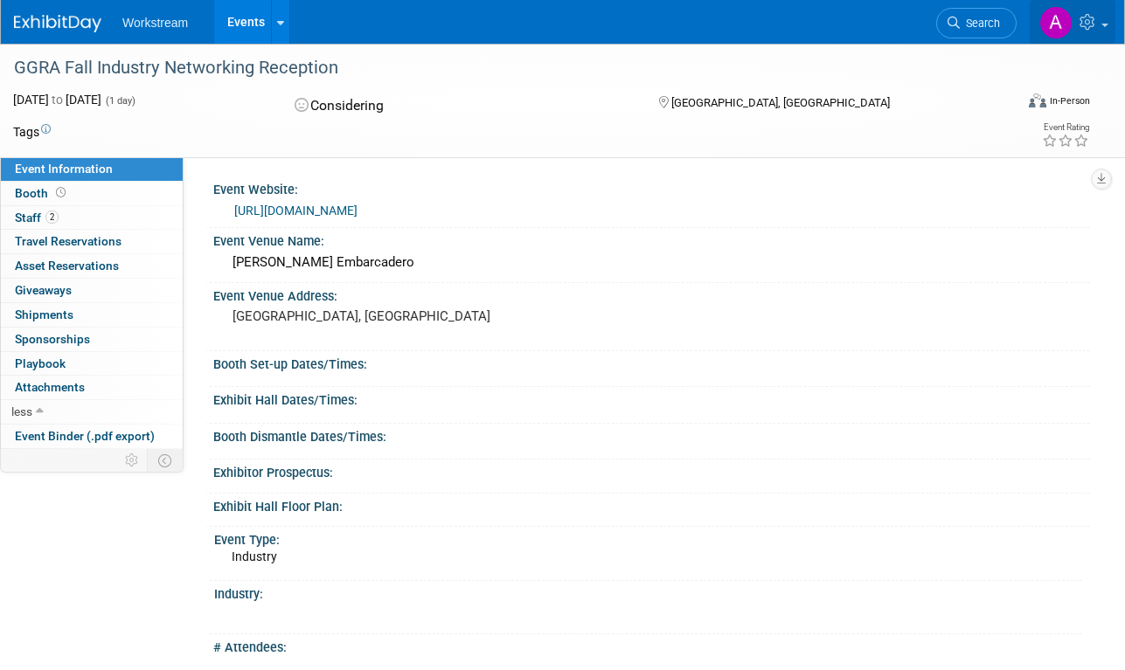
click at [1094, 22] on icon at bounding box center [1089, 22] width 20 height 16
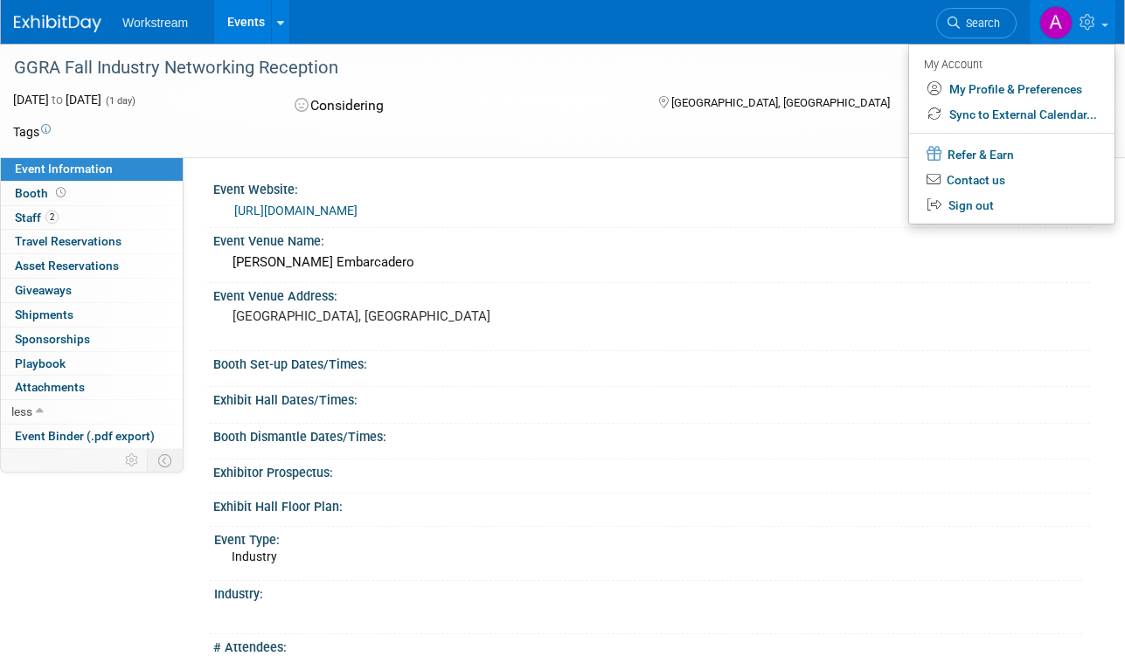
click at [741, 108] on div "[GEOGRAPHIC_DATA], [GEOGRAPHIC_DATA]" at bounding box center [781, 101] width 250 height 21
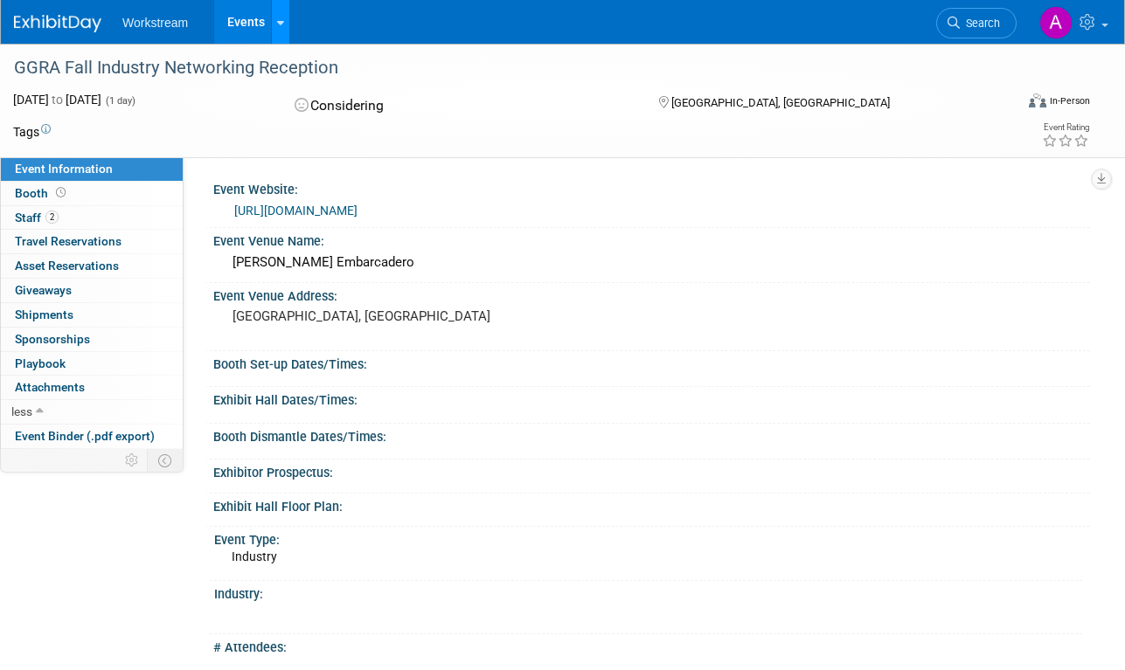
click at [271, 31] on link at bounding box center [280, 22] width 18 height 44
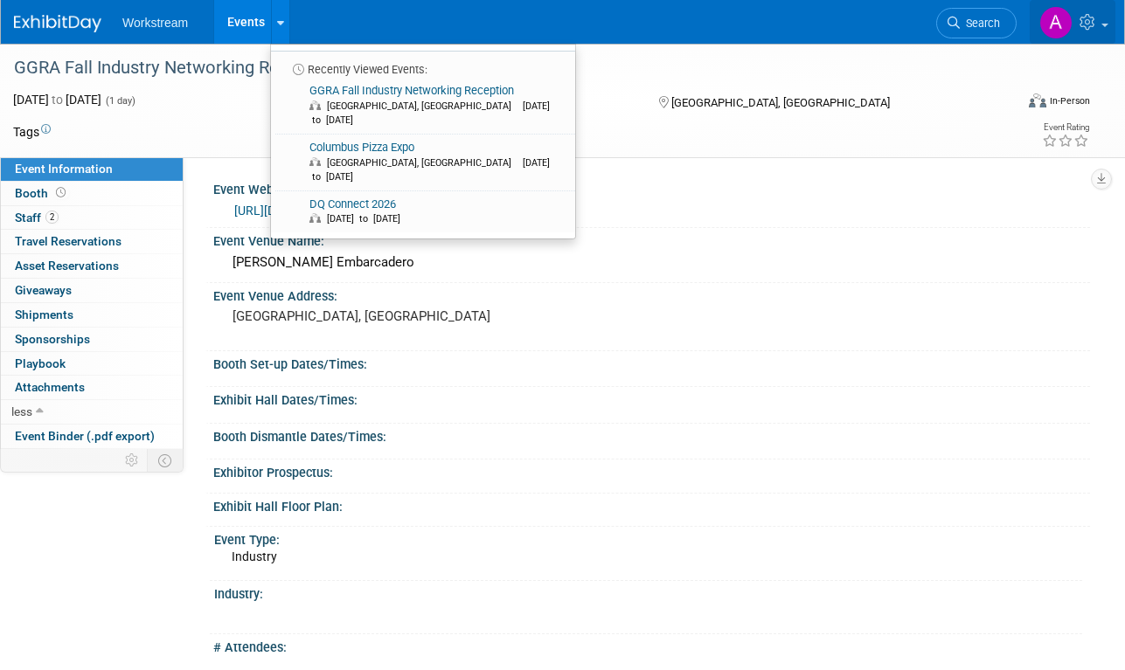
click at [1098, 31] on link at bounding box center [1072, 22] width 86 height 44
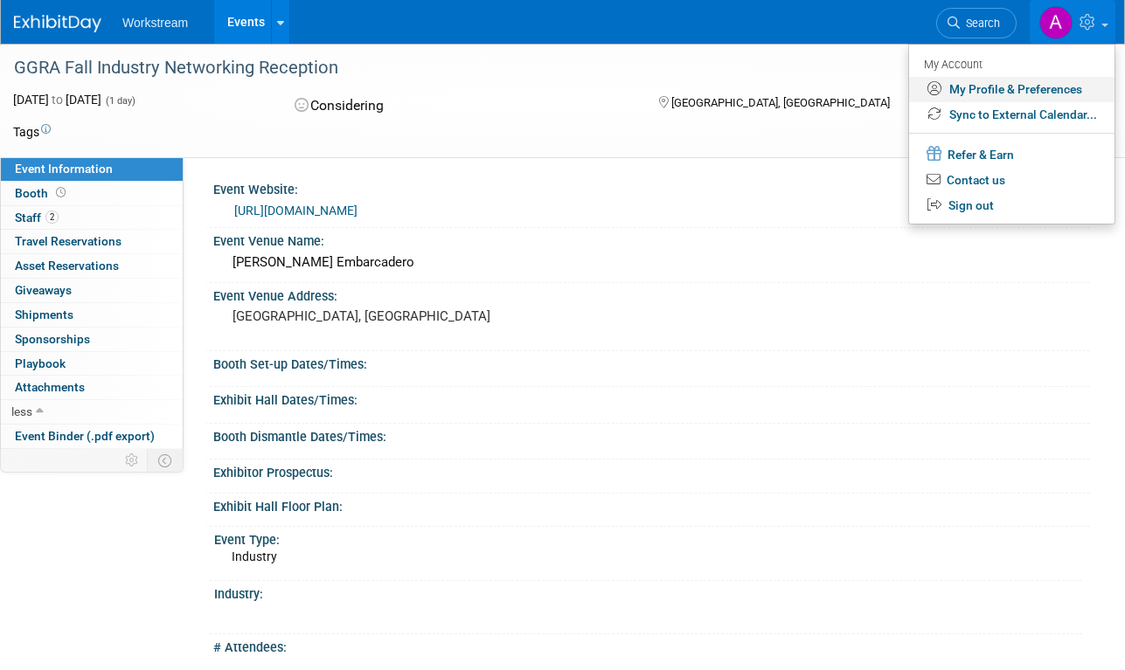
click at [1047, 92] on link "My Profile & Preferences" at bounding box center [1011, 89] width 205 height 25
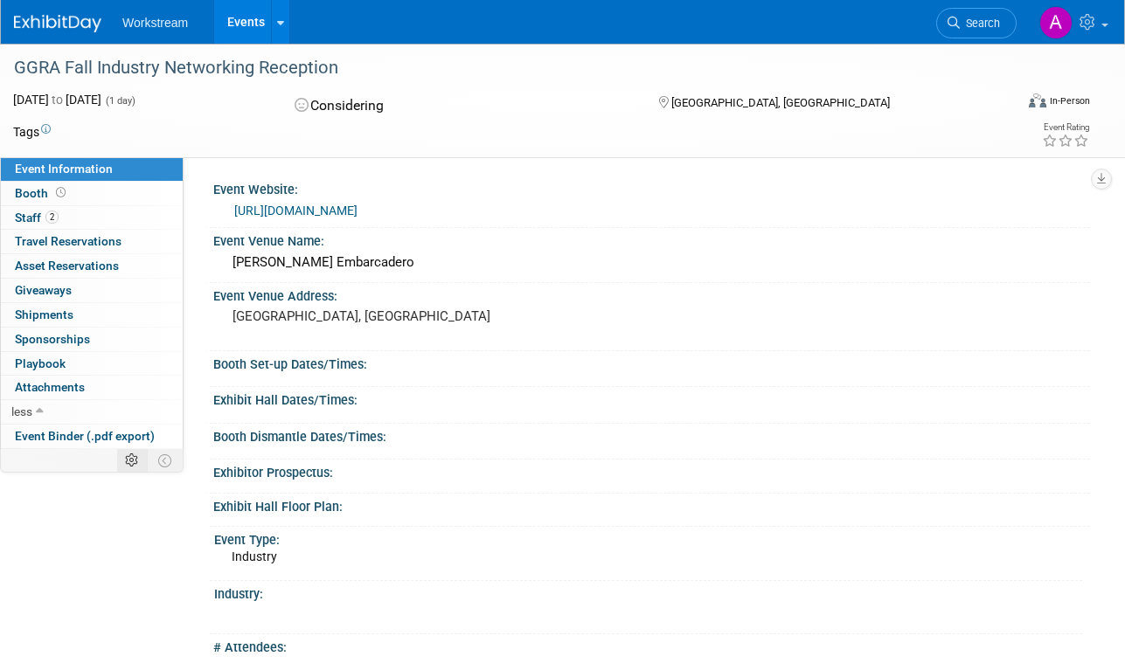
click at [127, 456] on icon at bounding box center [131, 460] width 13 height 13
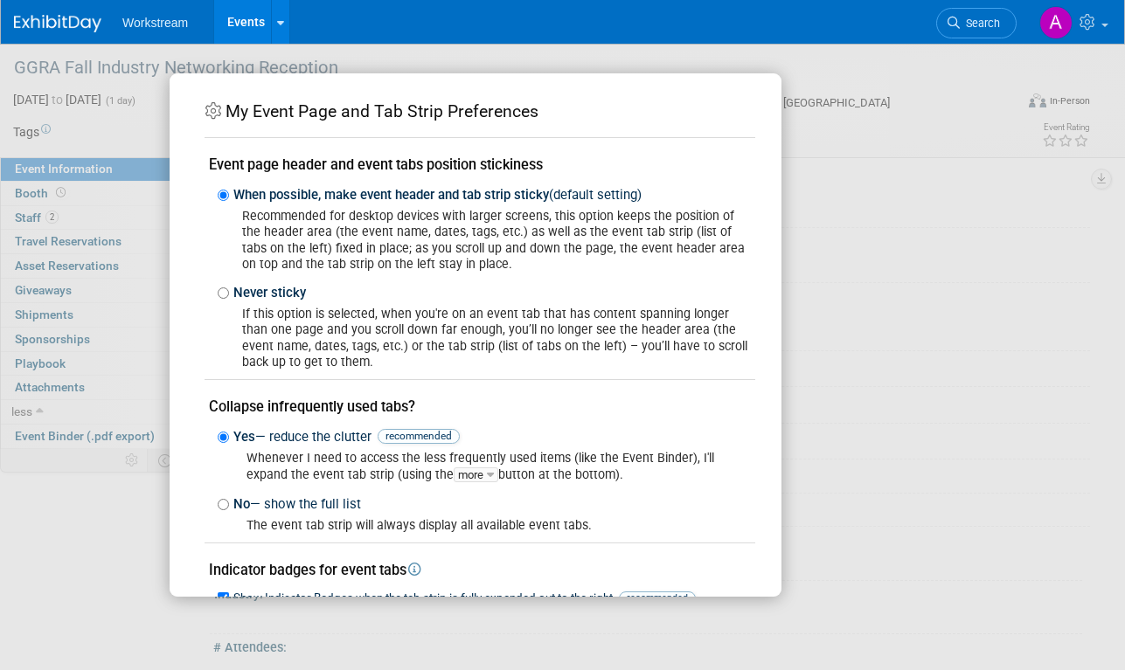
click at [819, 378] on div "My Event Page and Tab Strip Preferences Event page header and event tabs positi…" at bounding box center [563, 334] width 786 height 523
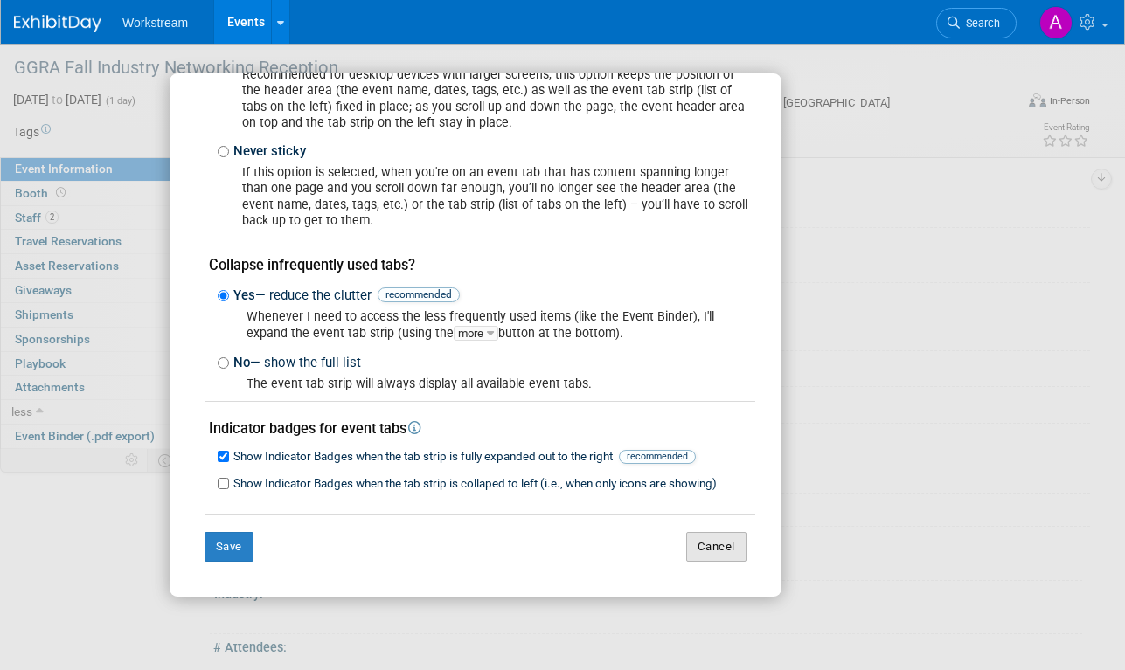
click at [701, 548] on button "Cancel" at bounding box center [716, 547] width 60 height 30
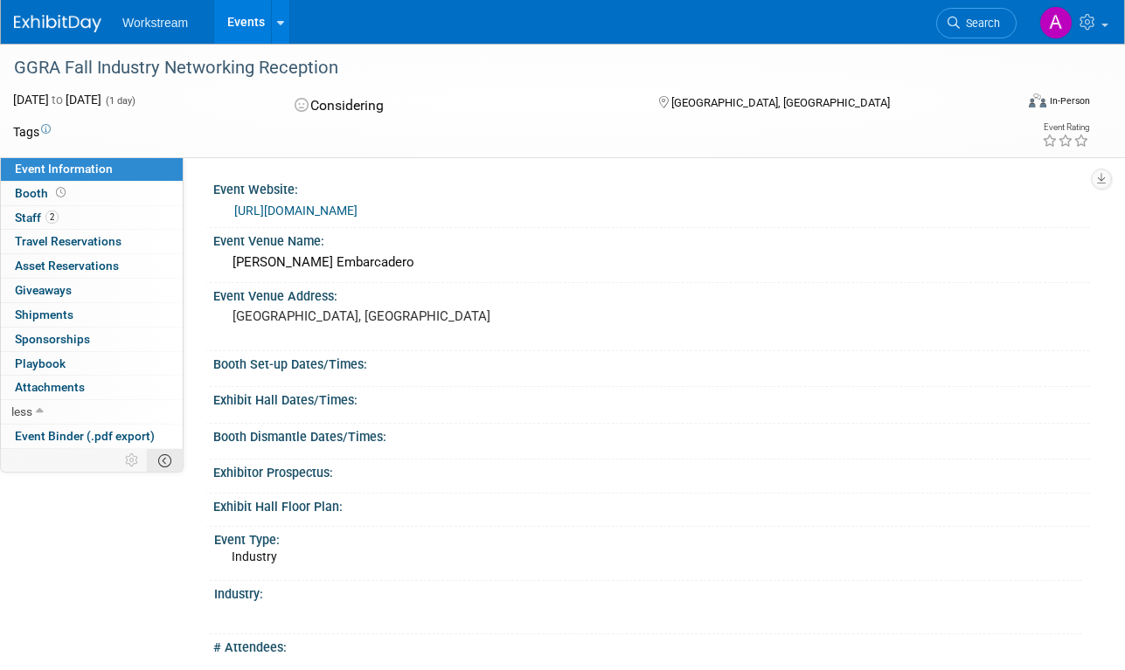
click at [160, 462] on icon at bounding box center [164, 460] width 13 height 13
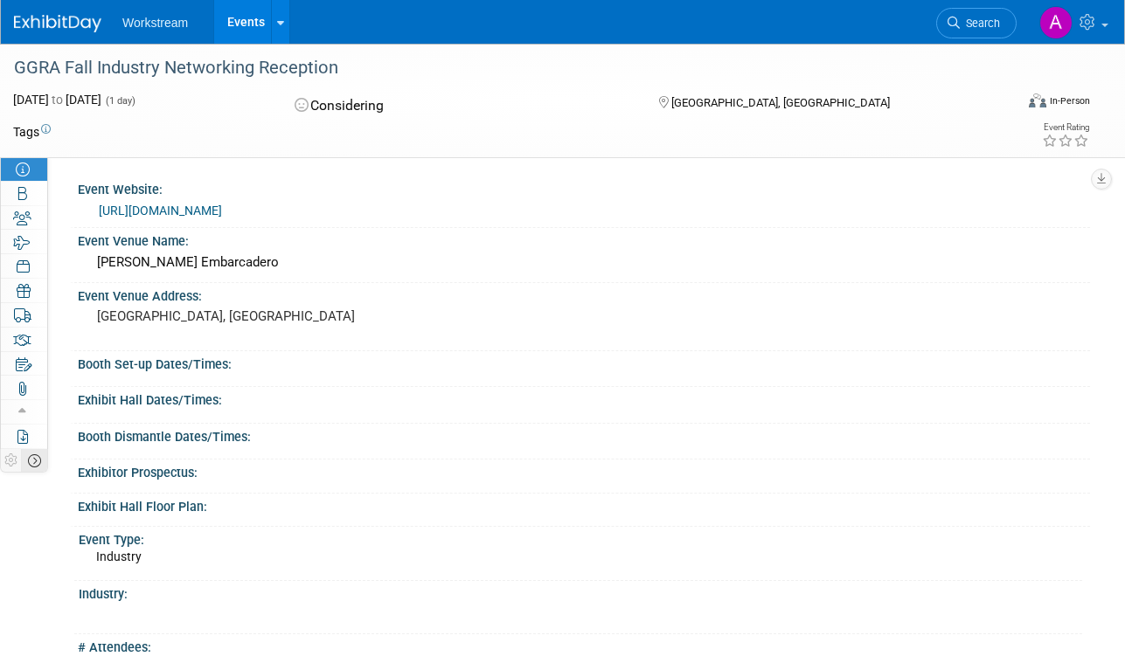
click at [36, 456] on icon at bounding box center [34, 460] width 13 height 13
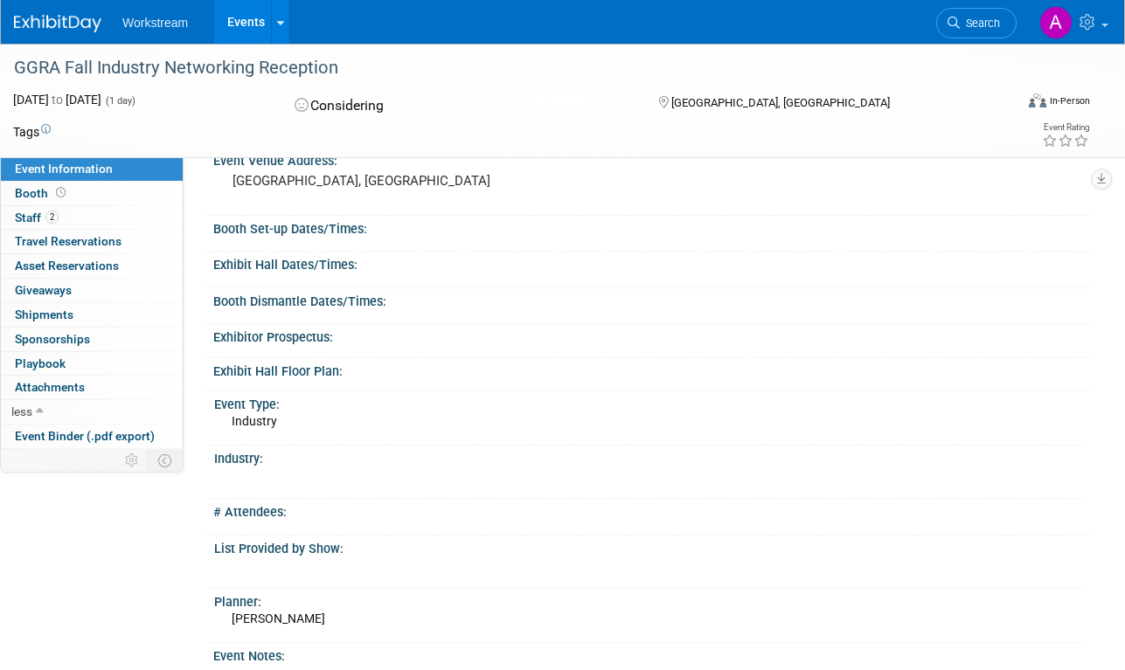
scroll to position [0, 0]
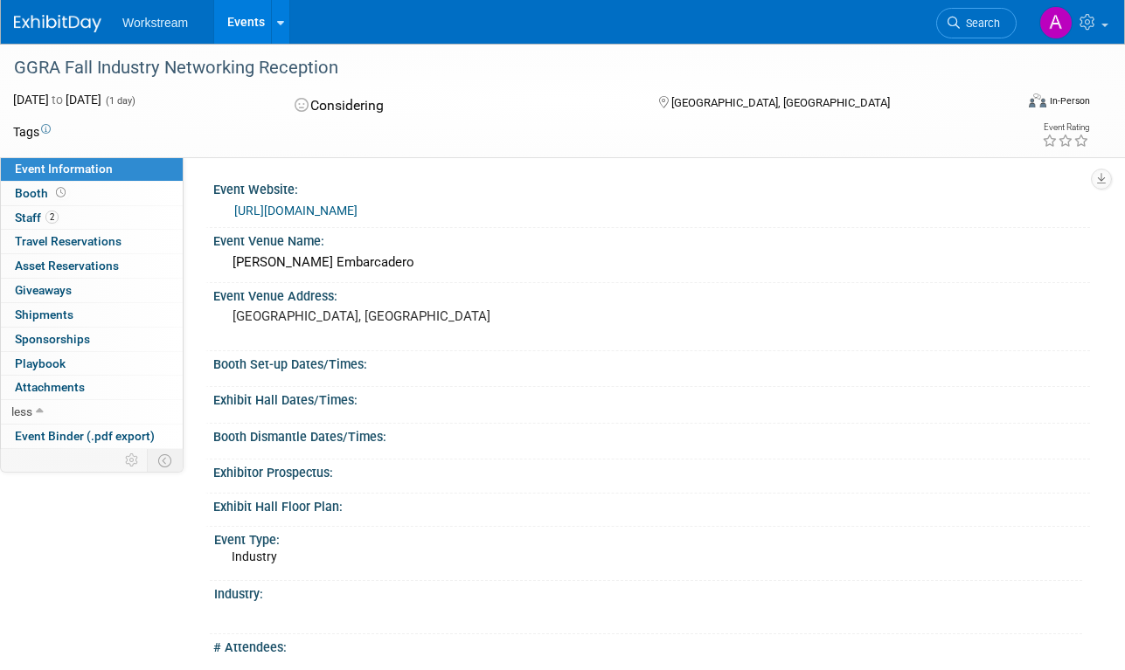
click at [97, 165] on span "Event Information" at bounding box center [64, 169] width 98 height 14
click at [60, 31] on img at bounding box center [57, 23] width 87 height 17
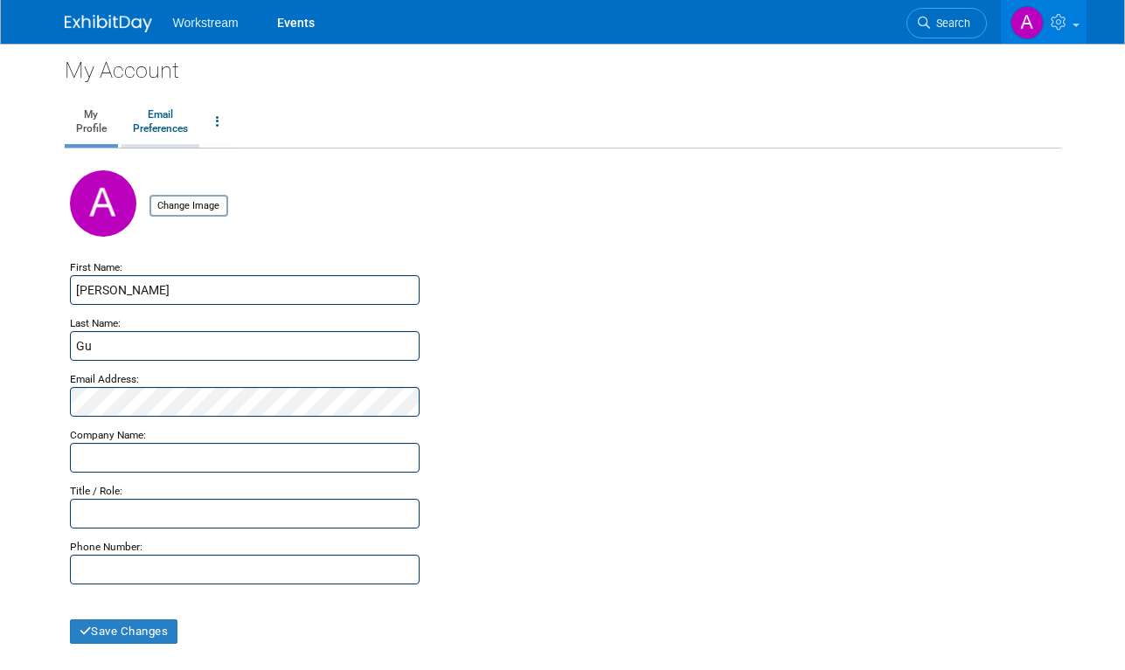
click at [182, 138] on link "Email Preferences" at bounding box center [160, 122] width 78 height 44
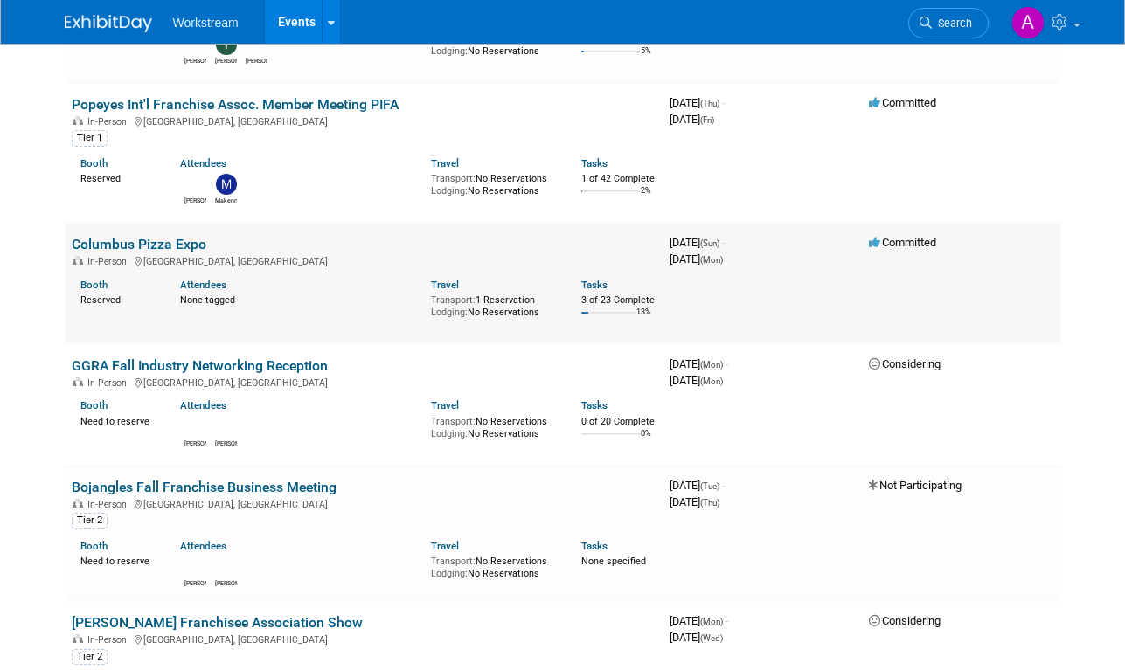
scroll to position [812, 0]
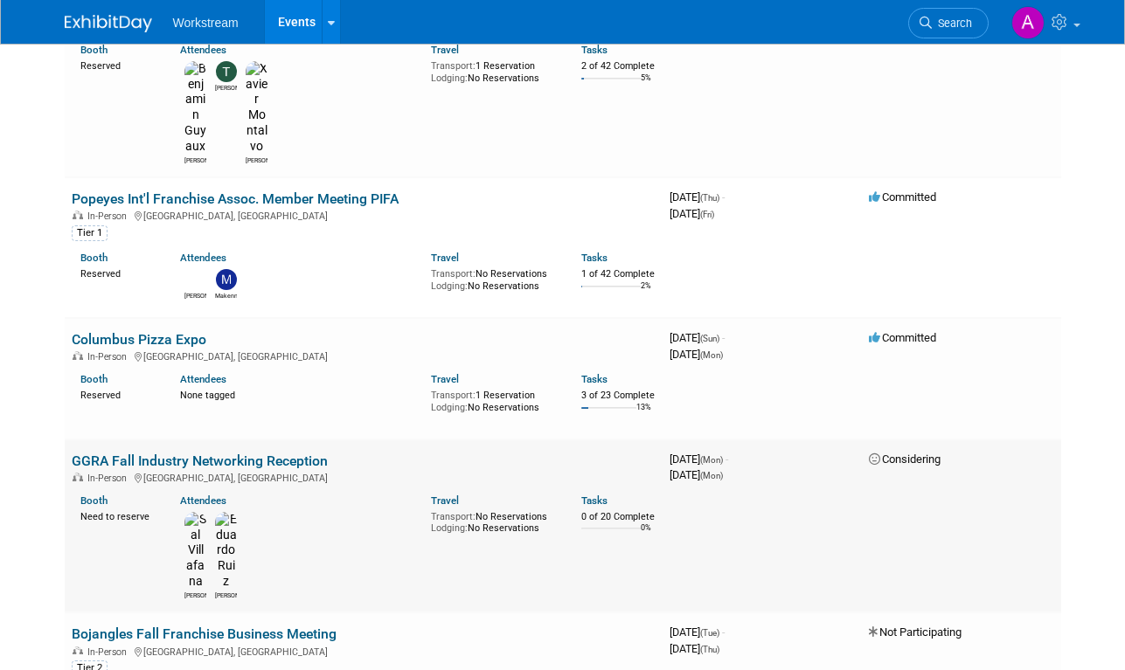
click at [902, 462] on td "Considering" at bounding box center [961, 549] width 199 height 174
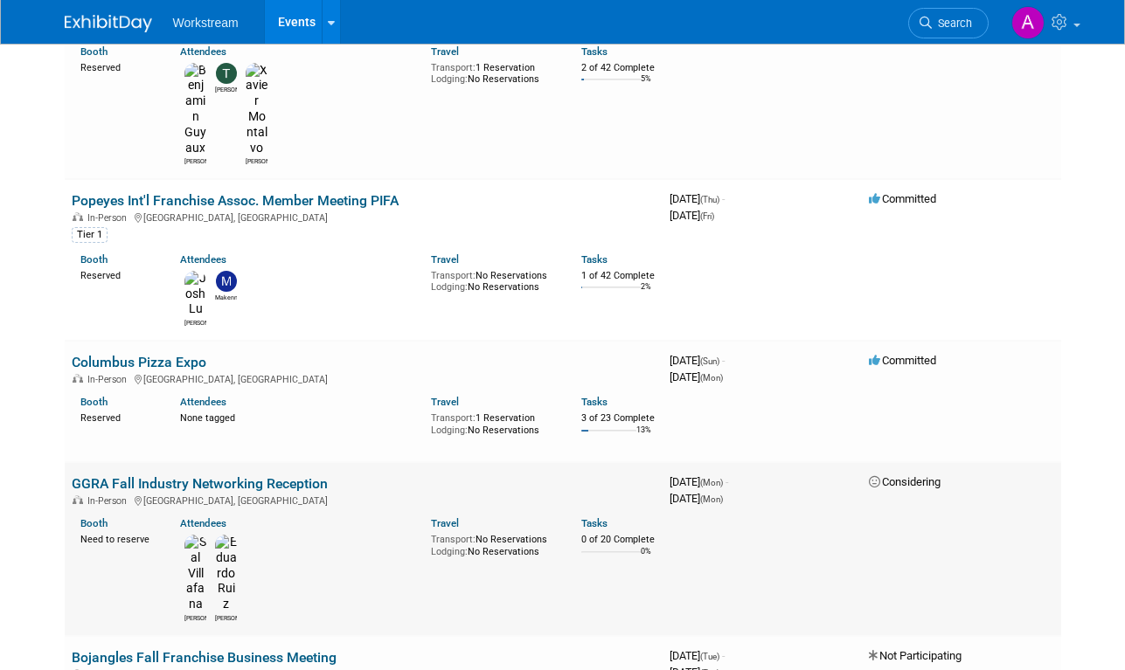
click at [902, 462] on td "Considering" at bounding box center [961, 549] width 199 height 174
click at [232, 493] on div "In-Person San Francisco, CA" at bounding box center [364, 500] width 584 height 14
click at [237, 475] on link "GGRA Fall Industry Networking Reception" at bounding box center [200, 483] width 256 height 17
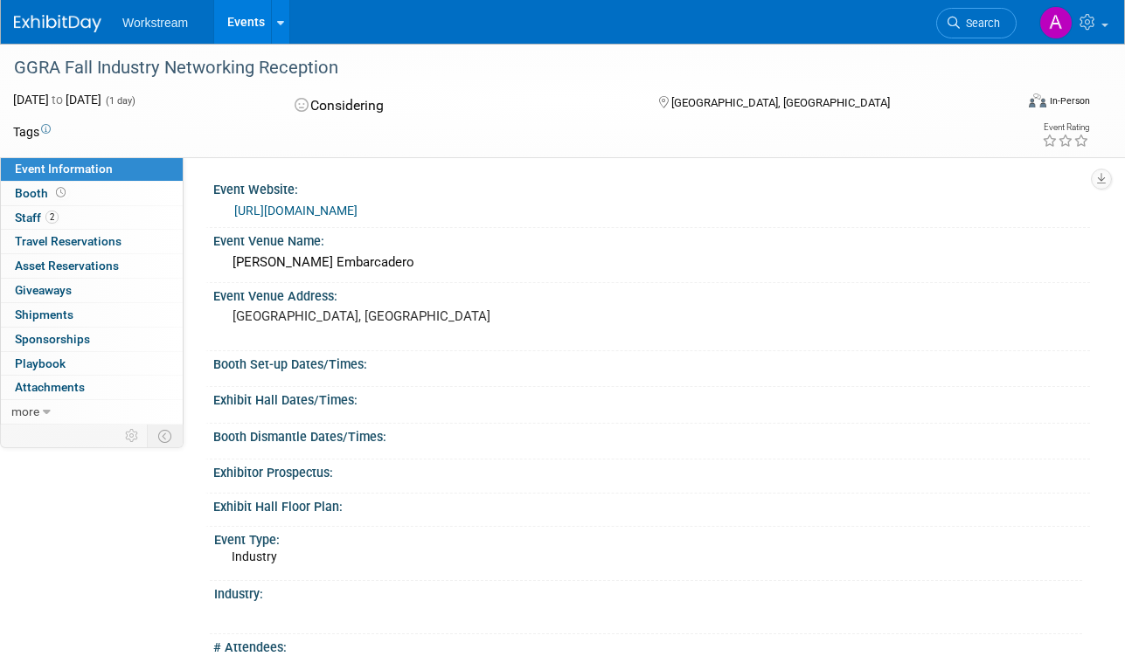
click at [135, 30] on ul "Workstream Events Recently Viewed Events: GGRA Fall Industry Networking Recepti…" at bounding box center [206, 22] width 168 height 44
click at [89, 27] on img at bounding box center [57, 23] width 87 height 17
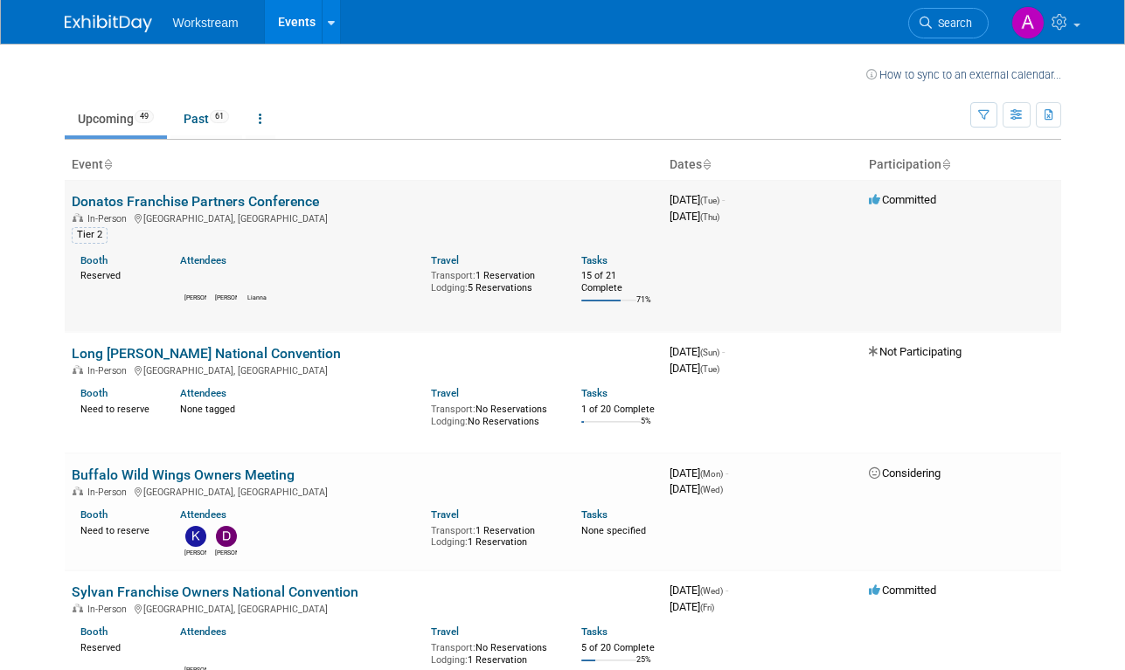
click at [265, 193] on link "Donatos Franchise Partners Conference" at bounding box center [195, 201] width 247 height 17
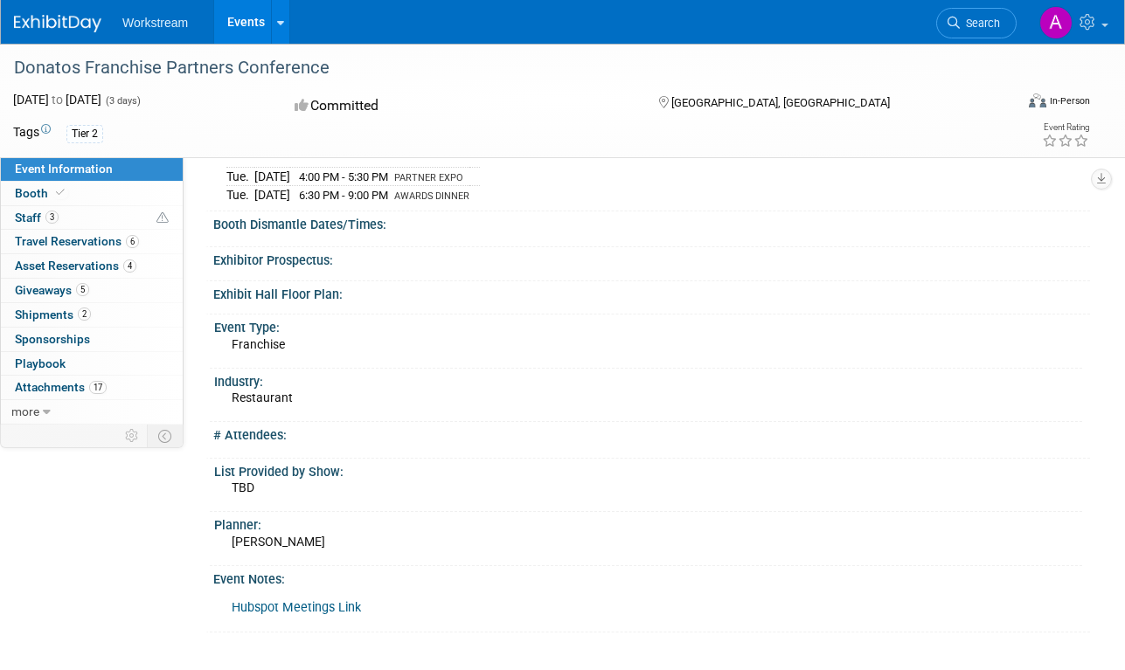
scroll to position [231, 0]
click at [66, 25] on img at bounding box center [57, 23] width 87 height 17
